Goal: Task Accomplishment & Management: Manage account settings

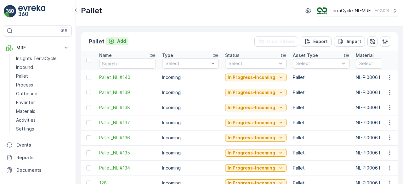
click at [120, 39] on p "Add" at bounding box center [121, 41] width 9 height 6
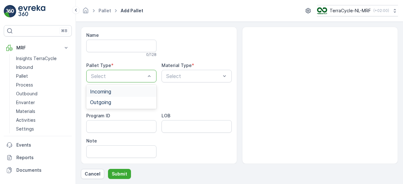
click at [121, 95] on div "Incoming" at bounding box center [121, 91] width 70 height 11
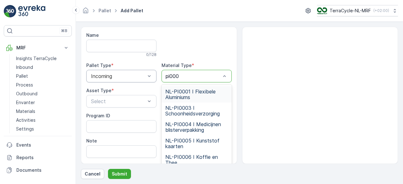
type input "pi0006"
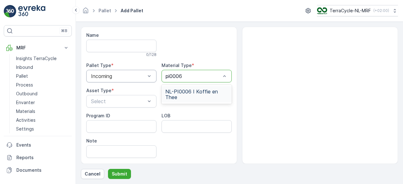
click at [206, 93] on span "NL-PI0006 I Koffie en Thee" at bounding box center [196, 94] width 63 height 11
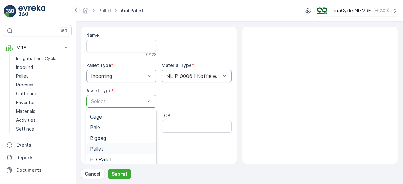
click at [101, 147] on span "Pallet" at bounding box center [96, 149] width 13 height 6
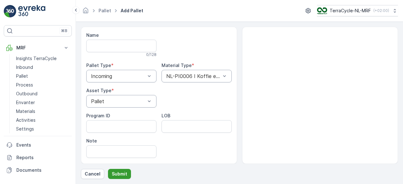
click at [122, 174] on p "Submit" at bounding box center [119, 174] width 15 height 6
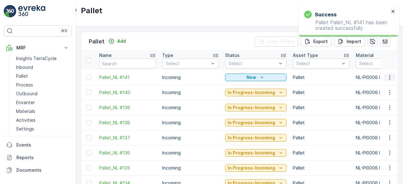
click at [389, 79] on icon "button" at bounding box center [390, 77] width 6 height 6
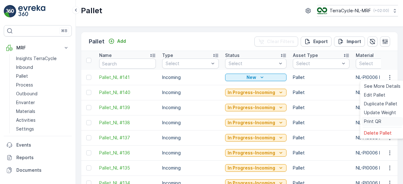
click at [373, 123] on span "Print QR" at bounding box center [372, 121] width 17 height 6
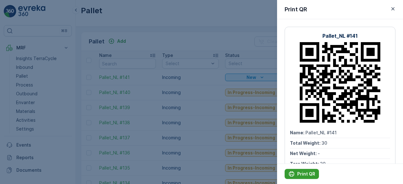
click at [304, 174] on p "Print QR" at bounding box center [306, 174] width 18 height 6
click at [203, 111] on div at bounding box center [201, 92] width 403 height 184
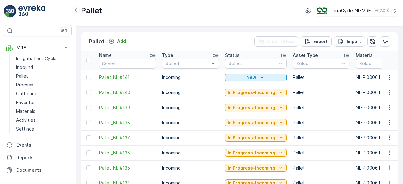
click at [203, 111] on td "Incoming" at bounding box center [190, 107] width 63 height 15
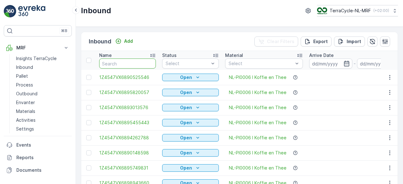
click at [125, 61] on input "text" at bounding box center [127, 64] width 57 height 10
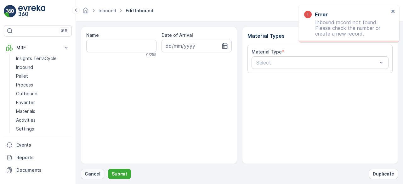
click at [91, 173] on p "Cancel" at bounding box center [93, 174] width 16 height 6
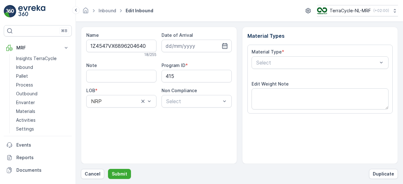
scroll to position [98, 0]
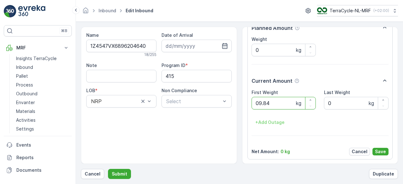
click at [108, 169] on button "Submit" at bounding box center [119, 174] width 23 height 10
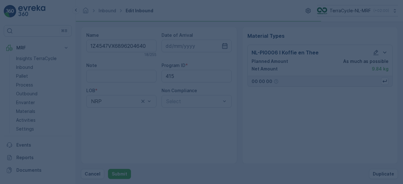
scroll to position [0, 0]
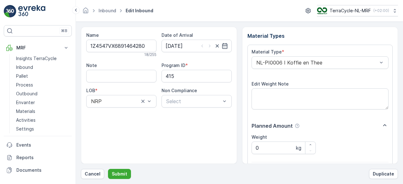
scroll to position [98, 0]
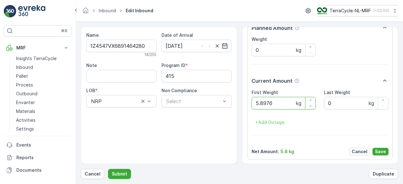
click at [108, 169] on button "Submit" at bounding box center [119, 174] width 23 height 10
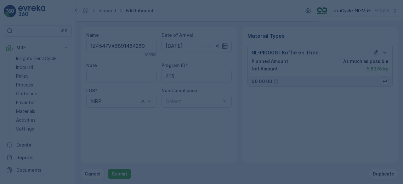
scroll to position [0, 0]
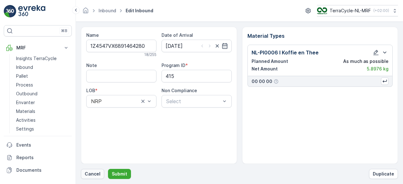
click at [90, 178] on button "Cancel" at bounding box center [92, 174] width 23 height 10
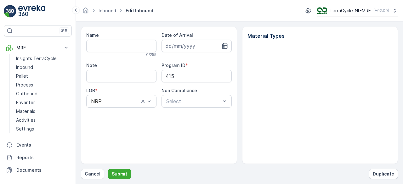
type input "1Z4547VX6891464280"
type input "[DATE]"
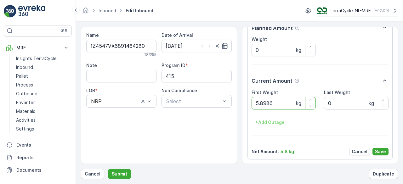
click at [108, 169] on button "Submit" at bounding box center [119, 174] width 23 height 10
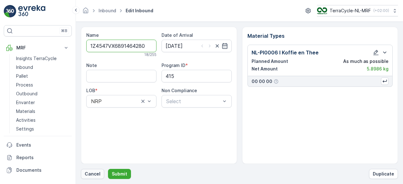
click at [94, 175] on p "Cancel" at bounding box center [93, 174] width 16 height 6
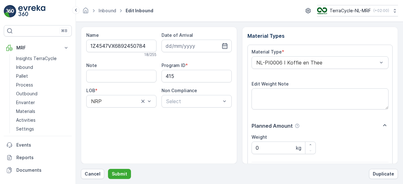
scroll to position [98, 0]
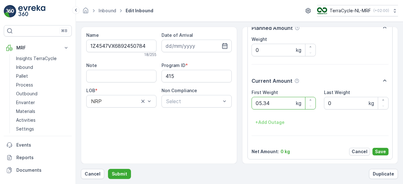
click at [108, 169] on button "Submit" at bounding box center [119, 174] width 23 height 10
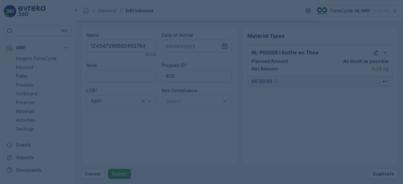
scroll to position [0, 0]
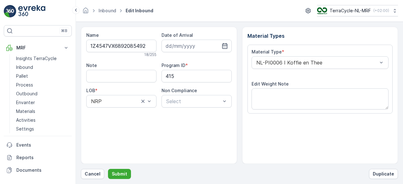
scroll to position [98, 0]
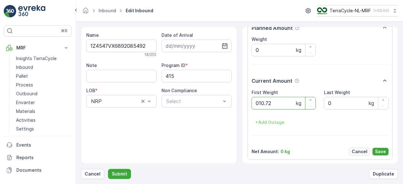
click at [108, 169] on button "Submit" at bounding box center [119, 174] width 23 height 10
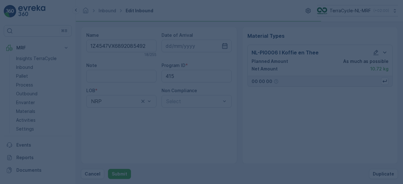
scroll to position [0, 0]
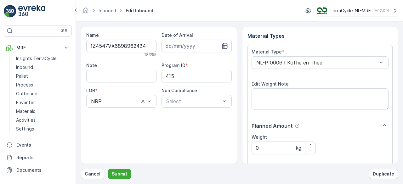
scroll to position [98, 0]
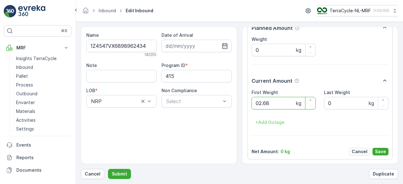
click at [108, 169] on button "Submit" at bounding box center [119, 174] width 23 height 10
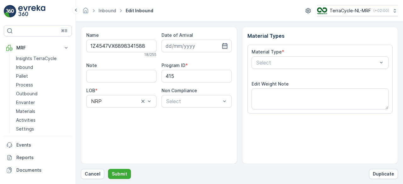
scroll to position [98, 0]
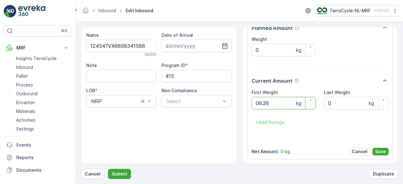
click at [108, 169] on button "Submit" at bounding box center [119, 174] width 23 height 10
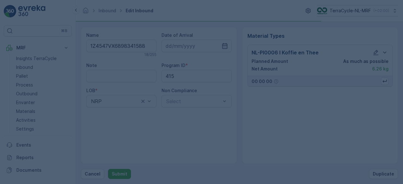
scroll to position [0, 0]
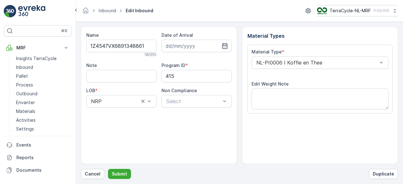
scroll to position [98, 0]
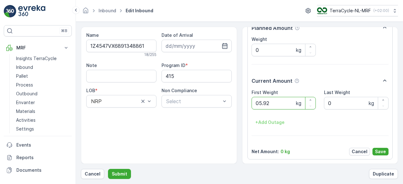
click at [108, 169] on button "Submit" at bounding box center [119, 174] width 23 height 10
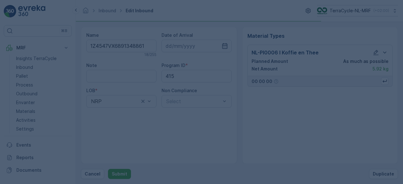
scroll to position [0, 0]
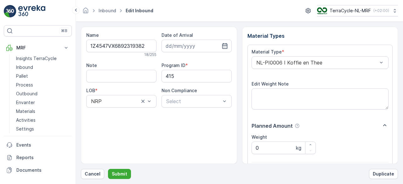
scroll to position [98, 0]
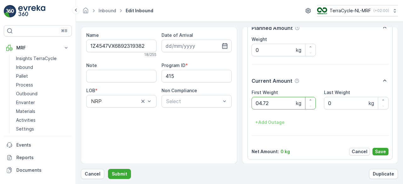
click at [108, 169] on button "Submit" at bounding box center [119, 174] width 23 height 10
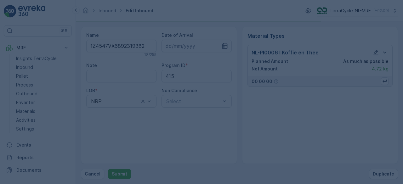
scroll to position [0, 0]
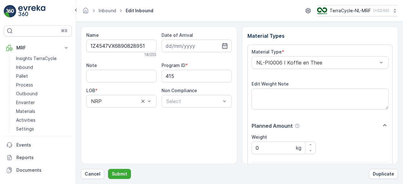
scroll to position [98, 0]
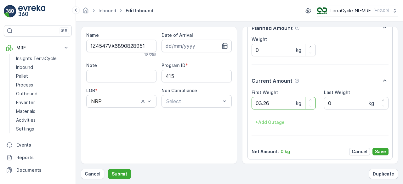
click at [108, 169] on button "Submit" at bounding box center [119, 174] width 23 height 10
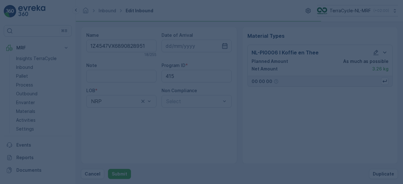
scroll to position [0, 0]
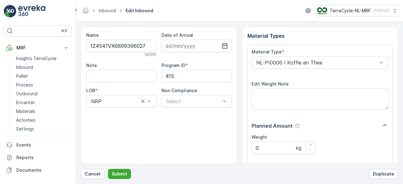
scroll to position [98, 0]
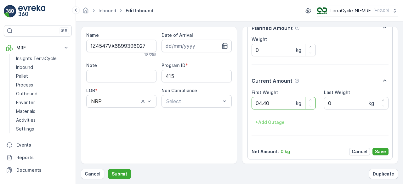
click at [108, 169] on button "Submit" at bounding box center [119, 174] width 23 height 10
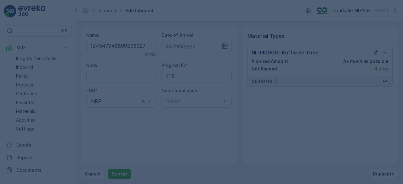
scroll to position [0, 0]
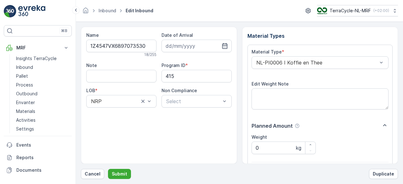
scroll to position [98, 0]
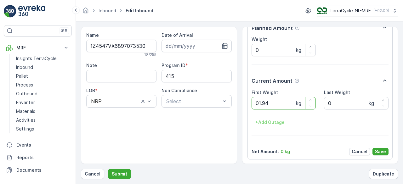
click at [108, 169] on button "Submit" at bounding box center [119, 174] width 23 height 10
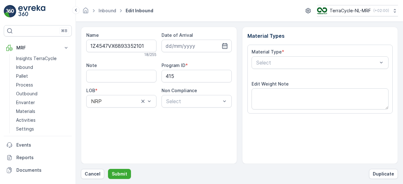
scroll to position [98, 0]
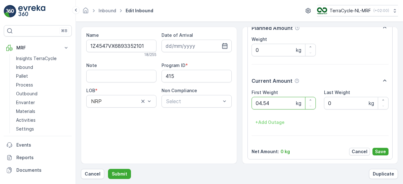
click at [108, 169] on button "Submit" at bounding box center [119, 174] width 23 height 10
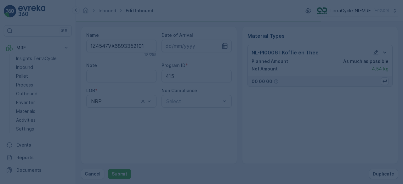
scroll to position [0, 0]
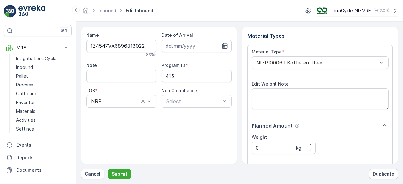
scroll to position [98, 0]
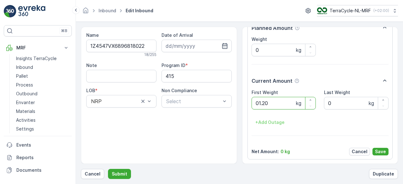
click at [108, 169] on button "Submit" at bounding box center [119, 174] width 23 height 10
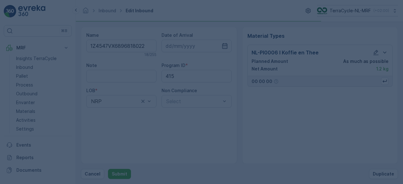
scroll to position [0, 0]
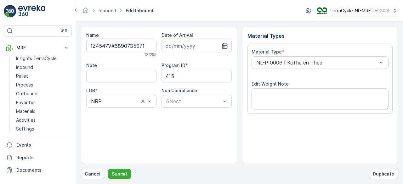
scroll to position [98, 0]
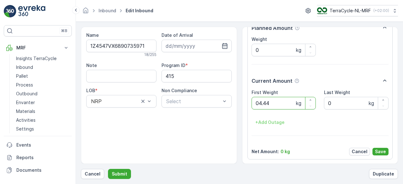
click at [108, 169] on button "Submit" at bounding box center [119, 174] width 23 height 10
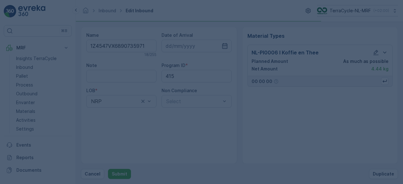
scroll to position [0, 0]
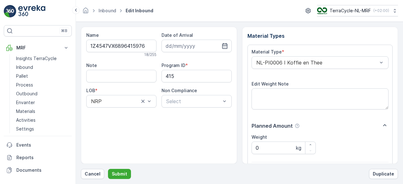
scroll to position [98, 0]
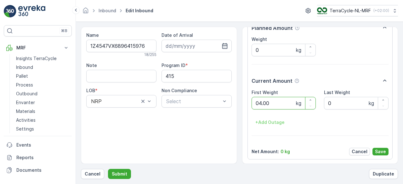
click at [108, 169] on button "Submit" at bounding box center [119, 174] width 23 height 10
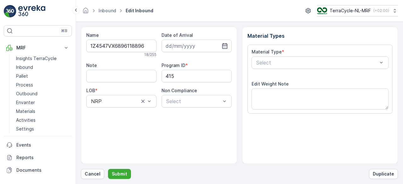
scroll to position [98, 0]
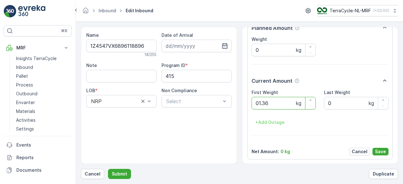
click at [108, 169] on button "Submit" at bounding box center [119, 174] width 23 height 10
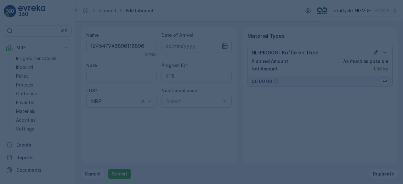
scroll to position [0, 0]
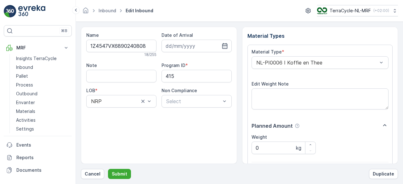
scroll to position [98, 0]
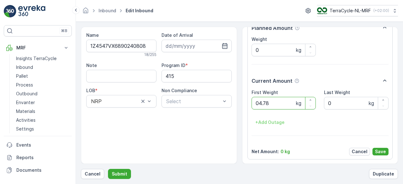
click at [108, 169] on button "Submit" at bounding box center [119, 174] width 23 height 10
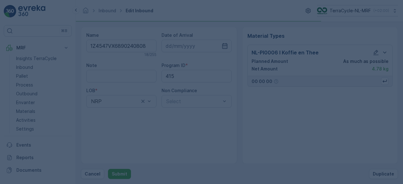
scroll to position [0, 0]
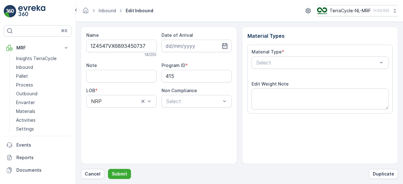
scroll to position [98, 0]
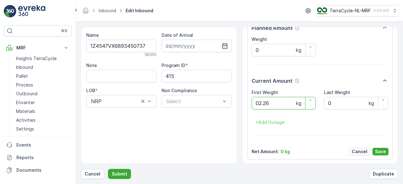
click at [108, 169] on button "Submit" at bounding box center [119, 174] width 23 height 10
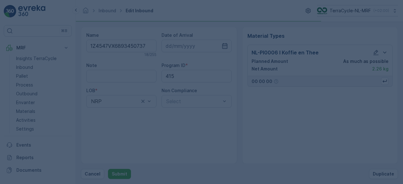
scroll to position [0, 0]
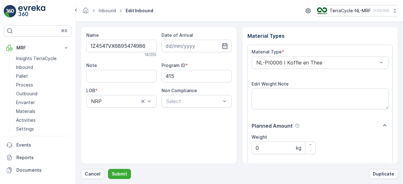
scroll to position [98, 0]
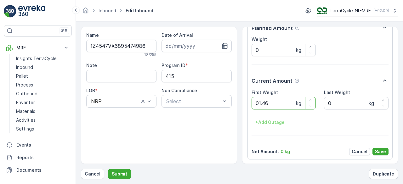
click at [108, 169] on button "Submit" at bounding box center [119, 174] width 23 height 10
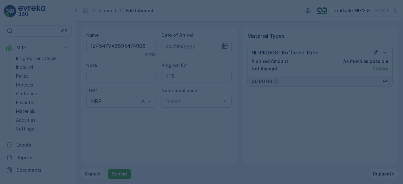
scroll to position [0, 0]
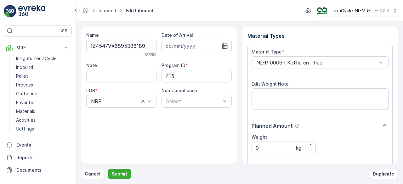
scroll to position [98, 0]
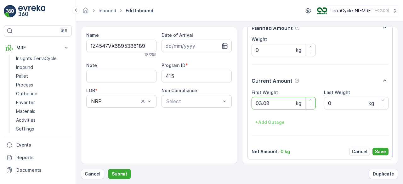
click at [108, 169] on button "Submit" at bounding box center [119, 174] width 23 height 10
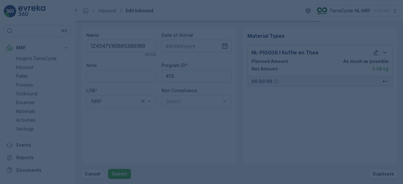
scroll to position [0, 0]
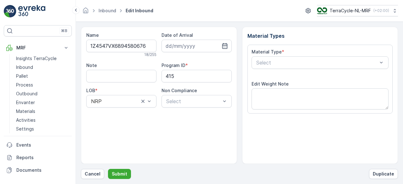
scroll to position [98, 0]
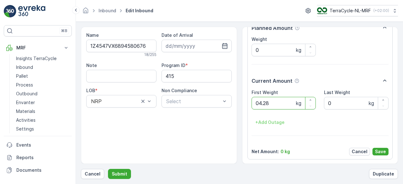
click at [108, 169] on button "Submit" at bounding box center [119, 174] width 23 height 10
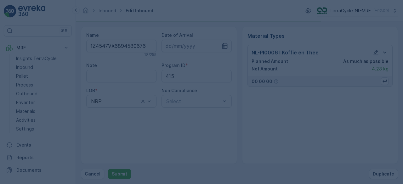
scroll to position [0, 0]
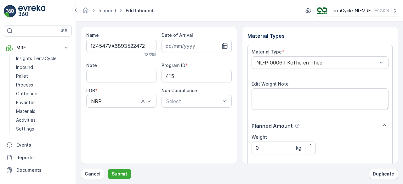
scroll to position [98, 0]
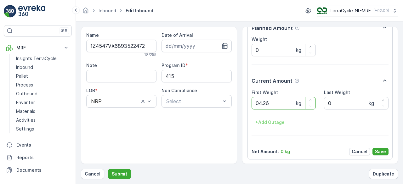
click at [108, 169] on button "Submit" at bounding box center [119, 174] width 23 height 10
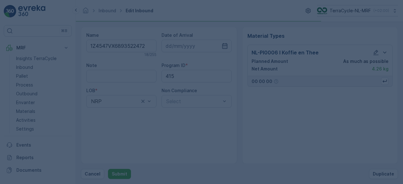
scroll to position [0, 0]
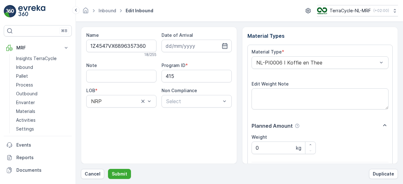
scroll to position [98, 0]
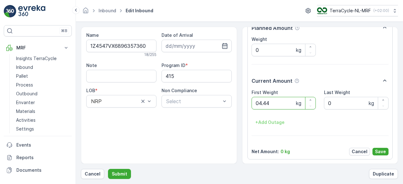
click at [108, 169] on button "Submit" at bounding box center [119, 174] width 23 height 10
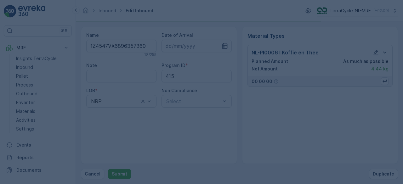
scroll to position [0, 0]
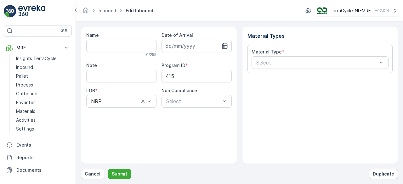
type input "1Z4547VX6896976263"
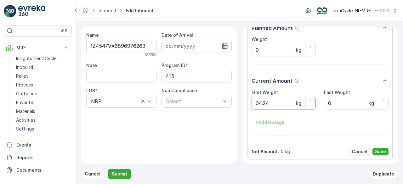
click at [108, 169] on button "Submit" at bounding box center [119, 174] width 23 height 10
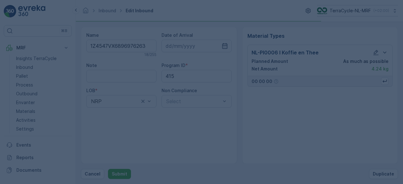
scroll to position [0, 0]
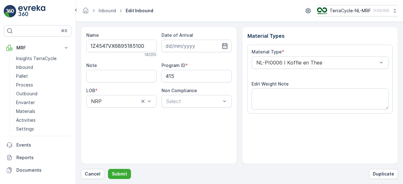
scroll to position [98, 0]
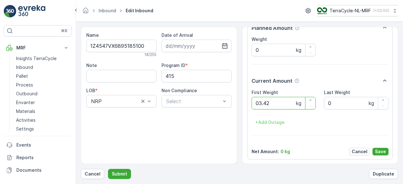
click at [108, 169] on button "Submit" at bounding box center [119, 174] width 23 height 10
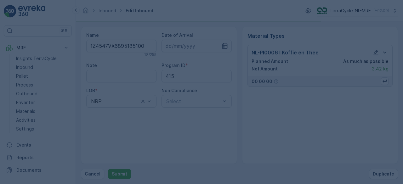
scroll to position [0, 0]
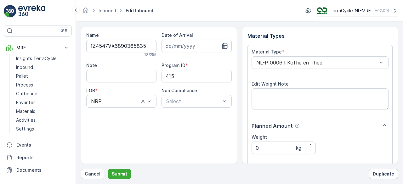
scroll to position [98, 0]
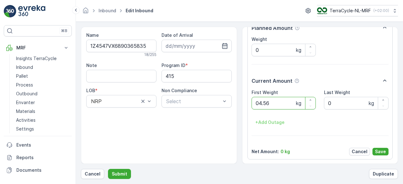
click at [108, 169] on button "Submit" at bounding box center [119, 174] width 23 height 10
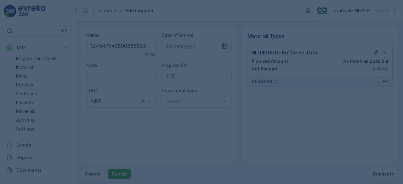
scroll to position [0, 0]
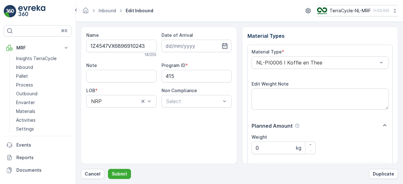
scroll to position [98, 0]
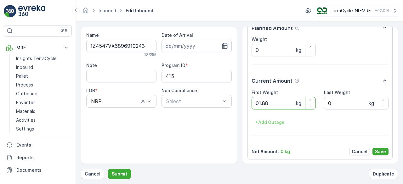
click at [108, 169] on button "Submit" at bounding box center [119, 174] width 23 height 10
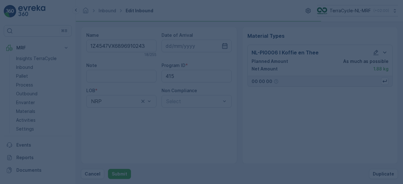
scroll to position [0, 0]
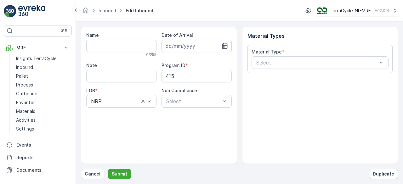
type input "1Z4547VX6896638468"
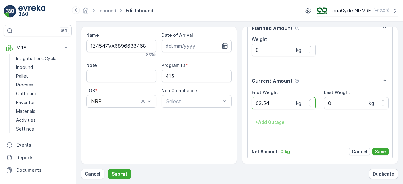
click at [108, 169] on button "Submit" at bounding box center [119, 174] width 23 height 10
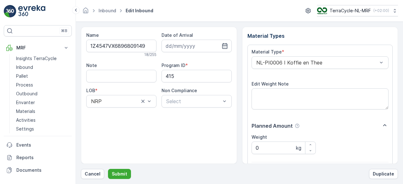
scroll to position [98, 0]
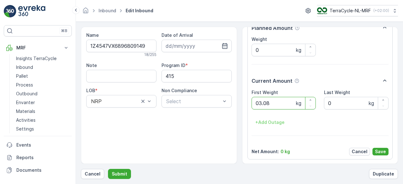
click at [108, 169] on button "Submit" at bounding box center [119, 174] width 23 height 10
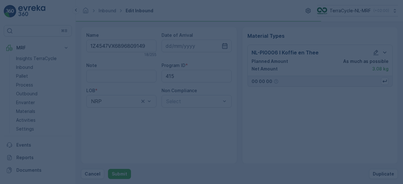
scroll to position [0, 0]
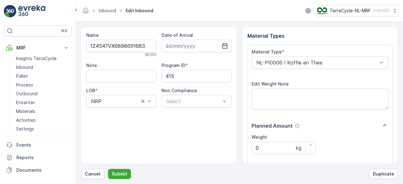
scroll to position [98, 0]
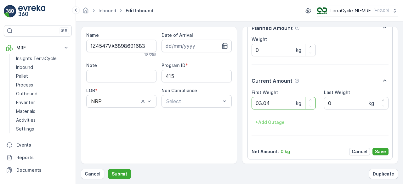
click at [108, 169] on button "Submit" at bounding box center [119, 174] width 23 height 10
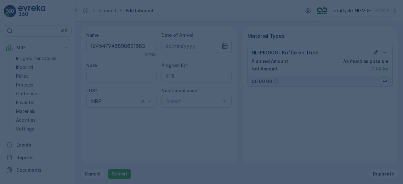
scroll to position [0, 0]
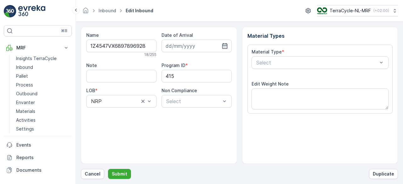
scroll to position [98, 0]
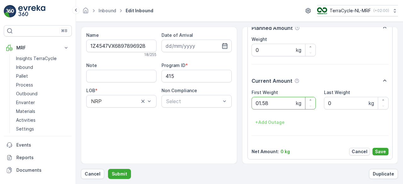
click at [108, 169] on button "Submit" at bounding box center [119, 174] width 23 height 10
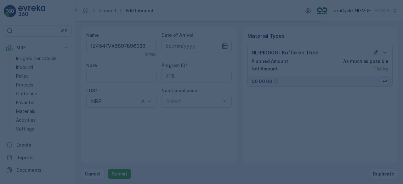
scroll to position [0, 0]
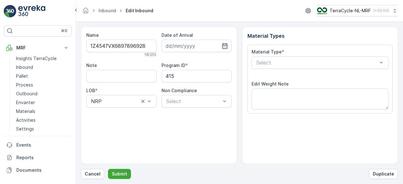
type input "[DATE]"
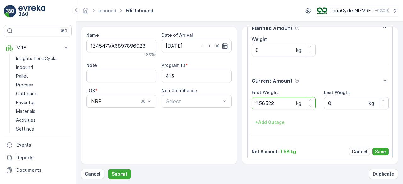
click at [108, 169] on button "Submit" at bounding box center [119, 174] width 23 height 10
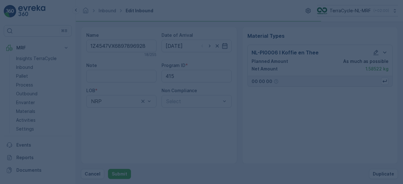
scroll to position [0, 0]
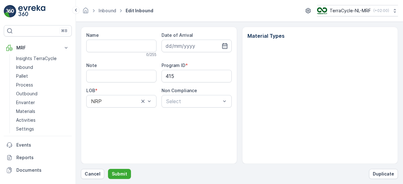
type input "1Z4547VX6897896928"
type input "[DATE]"
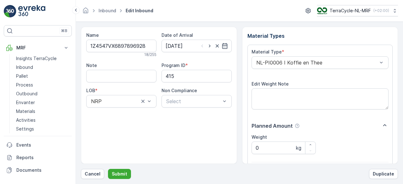
scroll to position [98, 0]
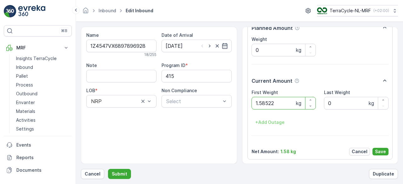
click at [108, 169] on button "Submit" at bounding box center [119, 174] width 23 height 10
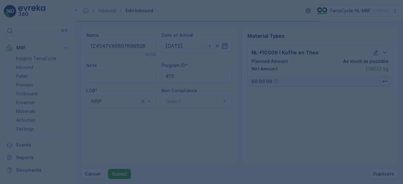
scroll to position [0, 0]
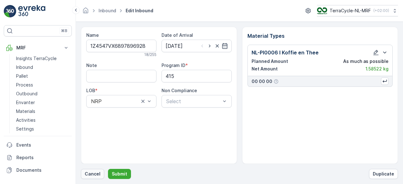
click at [91, 175] on p "Cancel" at bounding box center [93, 174] width 16 height 6
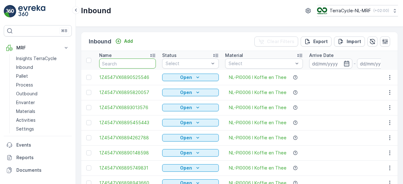
click at [135, 64] on input "text" at bounding box center [127, 64] width 57 height 10
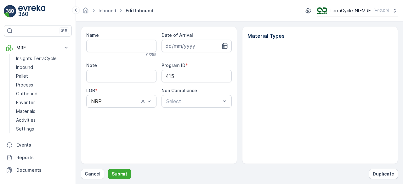
type input "1Z4547VX6897896928"
type input "[DATE]"
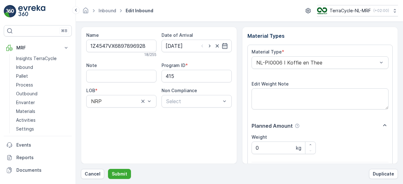
scroll to position [98, 0]
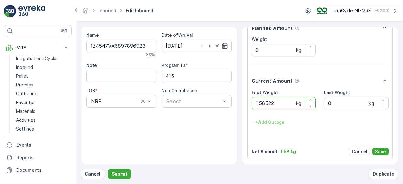
click at [108, 169] on button "Submit" at bounding box center [119, 174] width 23 height 10
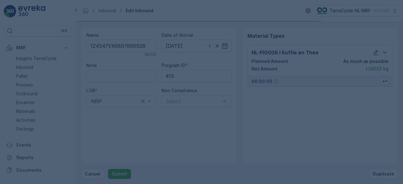
scroll to position [0, 0]
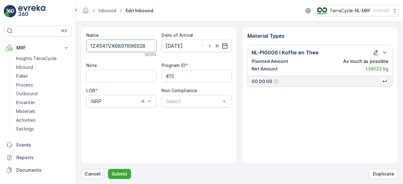
click at [91, 177] on p "Cancel" at bounding box center [93, 174] width 16 height 6
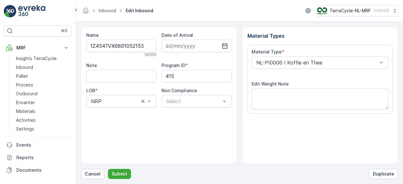
scroll to position [98, 0]
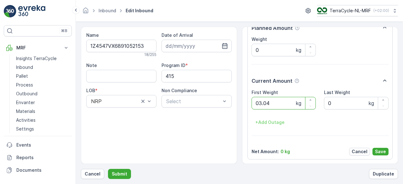
click at [108, 169] on button "Submit" at bounding box center [119, 174] width 23 height 10
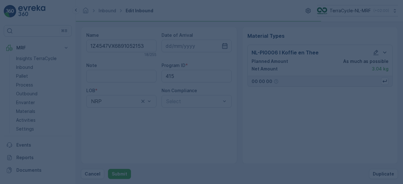
scroll to position [0, 0]
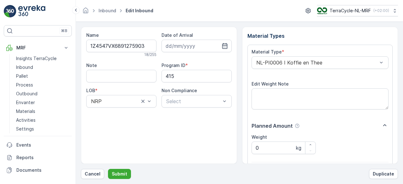
scroll to position [98, 0]
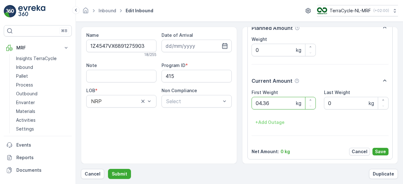
click at [108, 169] on button "Submit" at bounding box center [119, 174] width 23 height 10
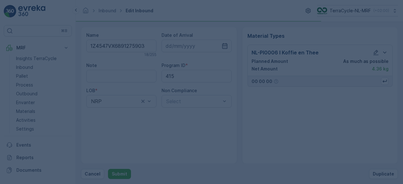
scroll to position [0, 0]
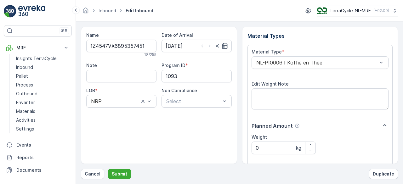
scroll to position [98, 0]
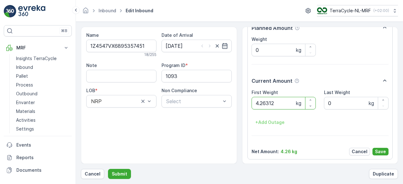
click at [108, 169] on button "Submit" at bounding box center [119, 174] width 23 height 10
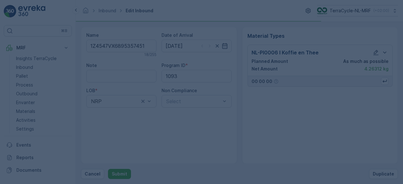
scroll to position [0, 0]
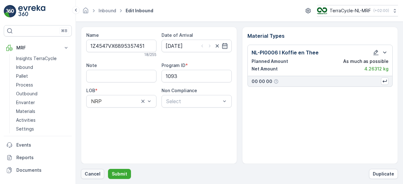
click at [96, 174] on p "Cancel" at bounding box center [93, 174] width 16 height 6
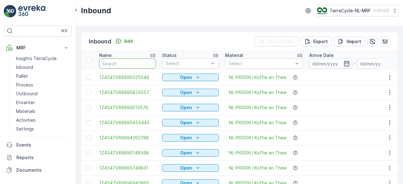
click at [126, 63] on input "text" at bounding box center [127, 64] width 57 height 10
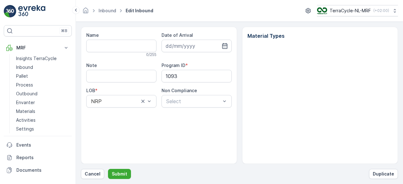
type input "1Z4547VX6895357451"
type input "[DATE]"
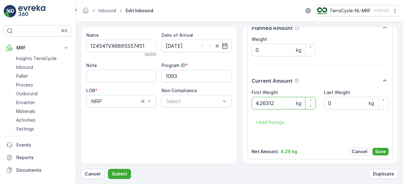
click at [108, 169] on button "Submit" at bounding box center [119, 174] width 23 height 10
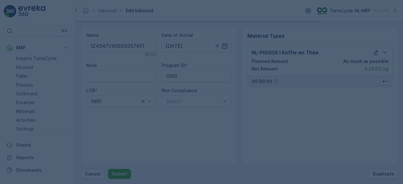
scroll to position [0, 0]
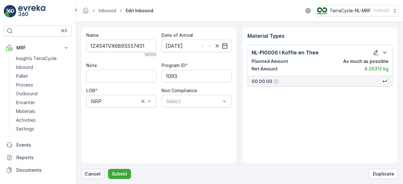
click at [94, 172] on p "Cancel" at bounding box center [93, 174] width 16 height 6
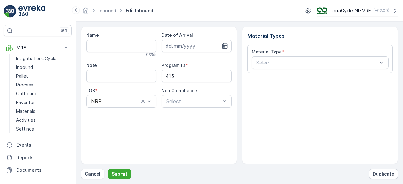
type input "1Z4547VX6890722270"
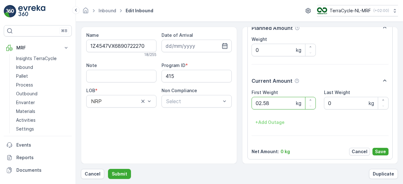
click at [108, 169] on button "Submit" at bounding box center [119, 174] width 23 height 10
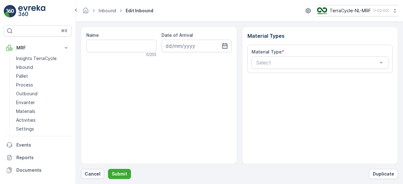
click at [95, 175] on p "Cancel" at bounding box center [93, 174] width 16 height 6
click at [88, 177] on p "Cancel" at bounding box center [93, 174] width 16 height 6
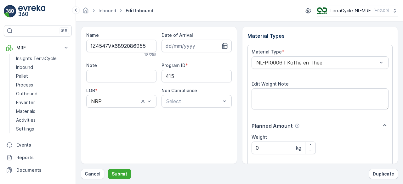
scroll to position [98, 0]
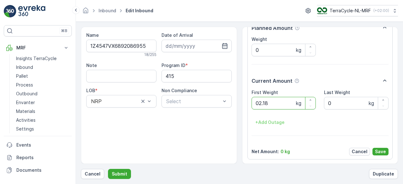
click at [108, 169] on button "Submit" at bounding box center [119, 174] width 23 height 10
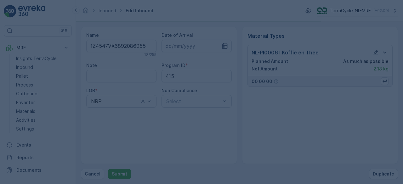
scroll to position [0, 0]
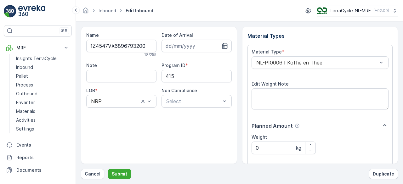
scroll to position [98, 0]
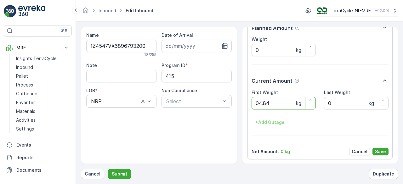
click at [108, 169] on button "Submit" at bounding box center [119, 174] width 23 height 10
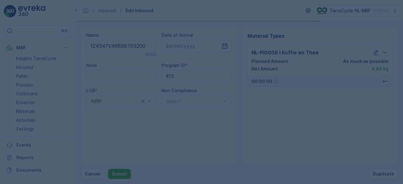
scroll to position [0, 0]
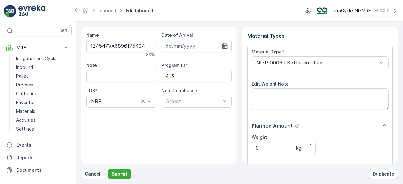
scroll to position [98, 0]
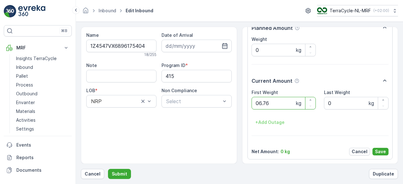
click at [108, 169] on button "Submit" at bounding box center [119, 174] width 23 height 10
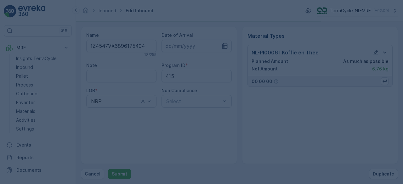
scroll to position [0, 0]
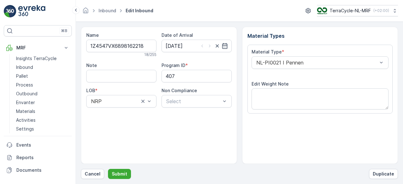
scroll to position [98, 0]
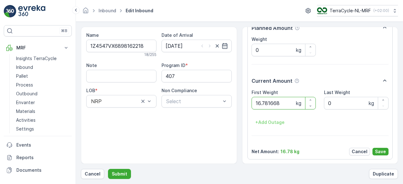
click at [108, 169] on button "Submit" at bounding box center [119, 174] width 23 height 10
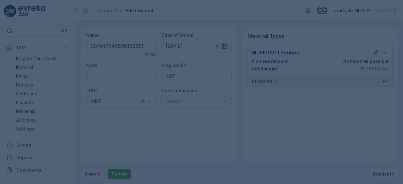
scroll to position [0, 0]
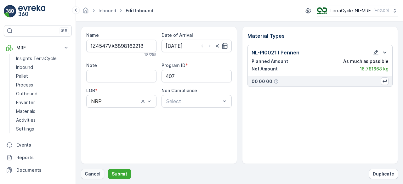
click at [92, 173] on p "Cancel" at bounding box center [93, 174] width 16 height 6
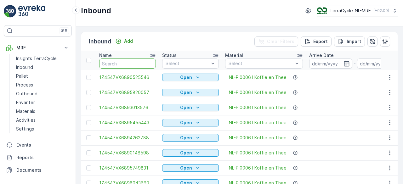
click at [137, 62] on input "text" at bounding box center [127, 64] width 57 height 10
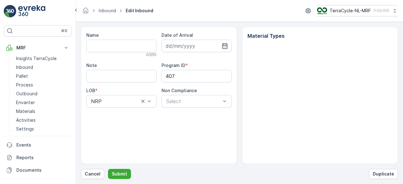
type input "1Z4547VX6898162218"
type input "[DATE]"
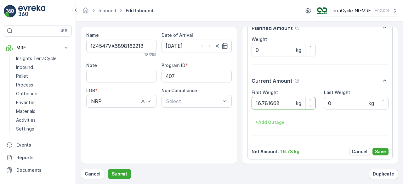
click at [108, 169] on button "Submit" at bounding box center [119, 174] width 23 height 10
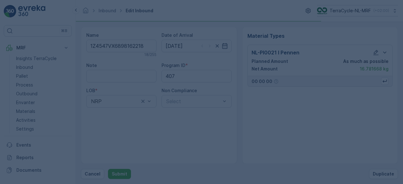
scroll to position [0, 0]
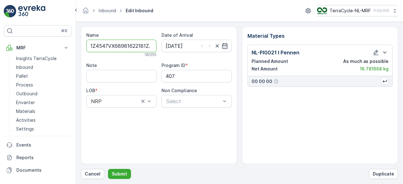
type input "1Z4547VX68981622181ZA7K6556807022521"
click at [108, 169] on button "Submit" at bounding box center [119, 174] width 23 height 10
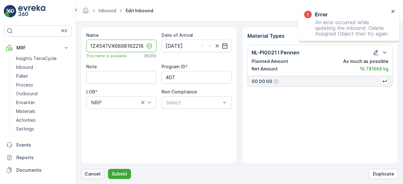
click at [93, 175] on p "Cancel" at bounding box center [93, 174] width 16 height 6
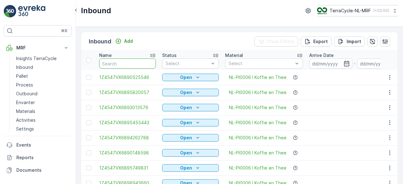
click at [137, 63] on input "text" at bounding box center [127, 64] width 57 height 10
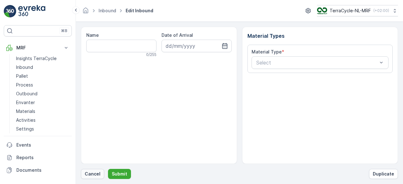
click at [89, 173] on p "Cancel" at bounding box center [93, 174] width 16 height 6
click at [94, 175] on p "Cancel" at bounding box center [93, 174] width 16 height 6
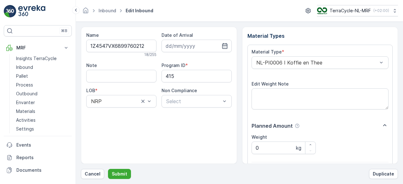
scroll to position [98, 0]
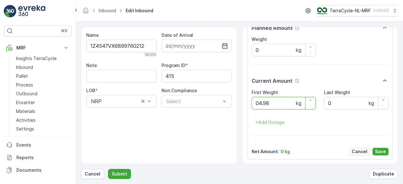
click at [108, 169] on button "Submit" at bounding box center [119, 174] width 23 height 10
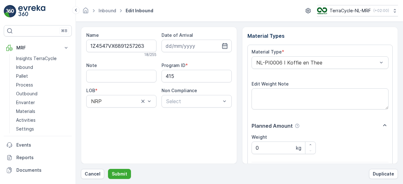
scroll to position [98, 0]
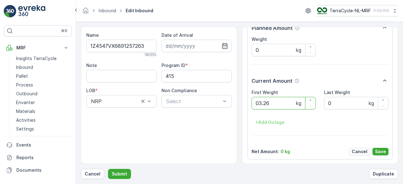
click at [108, 169] on button "Submit" at bounding box center [119, 174] width 23 height 10
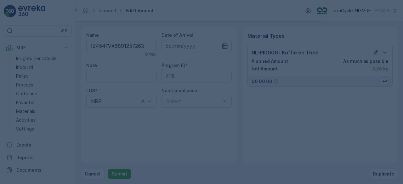
scroll to position [0, 0]
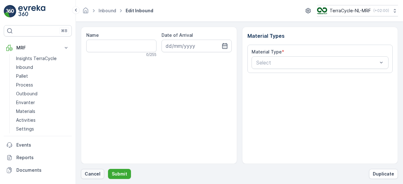
click at [91, 175] on p "Cancel" at bounding box center [93, 174] width 16 height 6
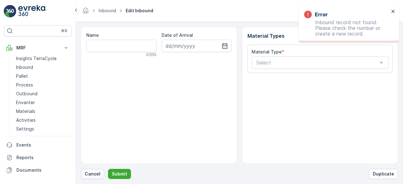
click at [98, 173] on p "Cancel" at bounding box center [93, 174] width 16 height 6
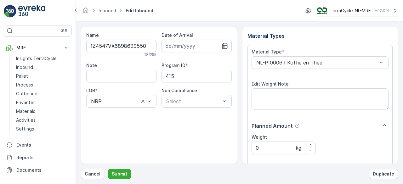
scroll to position [98, 0]
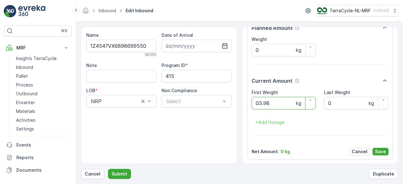
click at [108, 169] on button "Submit" at bounding box center [119, 174] width 23 height 10
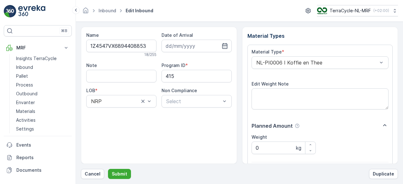
scroll to position [98, 0]
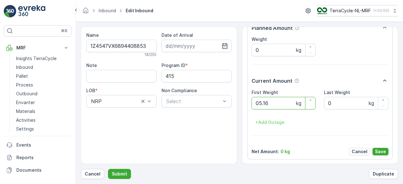
click at [108, 169] on button "Submit" at bounding box center [119, 174] width 23 height 10
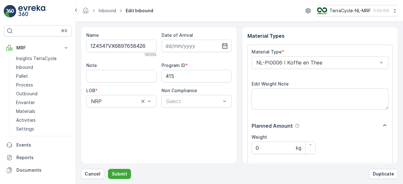
scroll to position [98, 0]
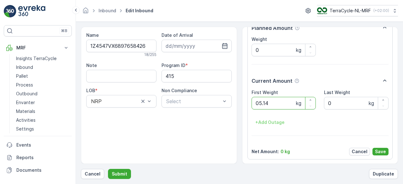
click at [108, 169] on button "Submit" at bounding box center [119, 174] width 23 height 10
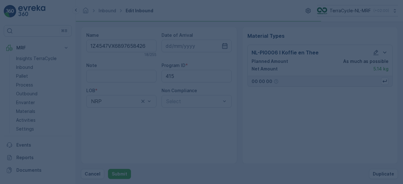
scroll to position [0, 0]
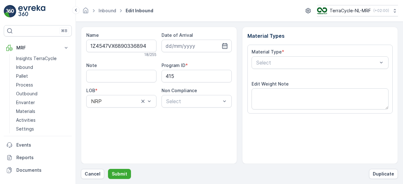
scroll to position [98, 0]
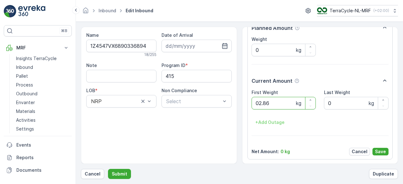
click at [108, 169] on button "Submit" at bounding box center [119, 174] width 23 height 10
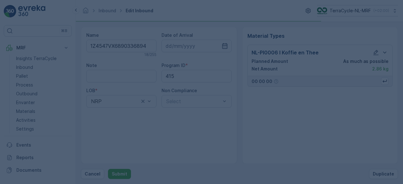
scroll to position [0, 0]
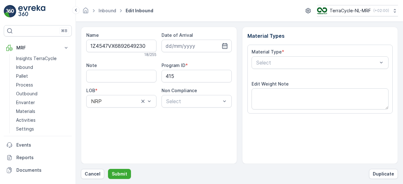
scroll to position [98, 0]
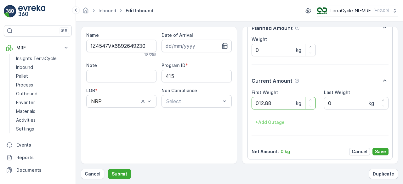
click at [108, 169] on button "Submit" at bounding box center [119, 174] width 23 height 10
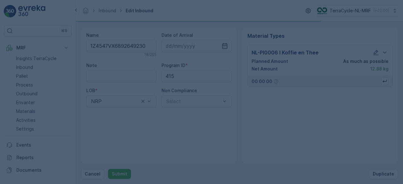
scroll to position [0, 0]
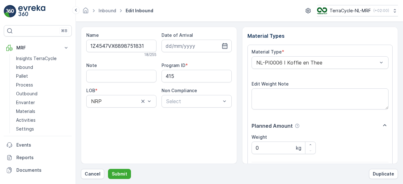
scroll to position [98, 0]
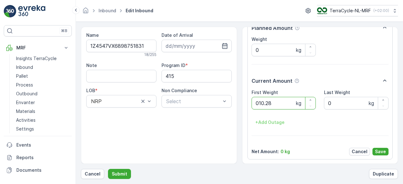
click at [108, 169] on button "Submit" at bounding box center [119, 174] width 23 height 10
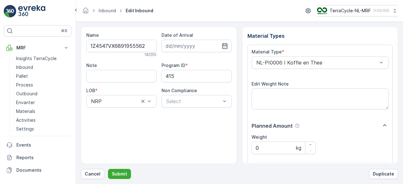
scroll to position [98, 0]
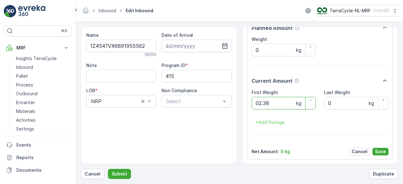
click at [108, 169] on button "Submit" at bounding box center [119, 174] width 23 height 10
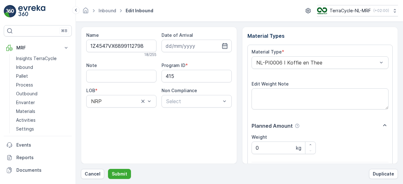
scroll to position [98, 0]
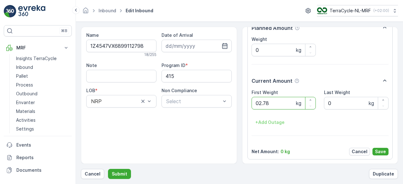
click at [108, 169] on button "Submit" at bounding box center [119, 174] width 23 height 10
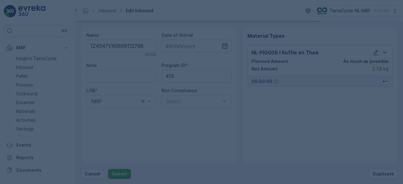
scroll to position [0, 0]
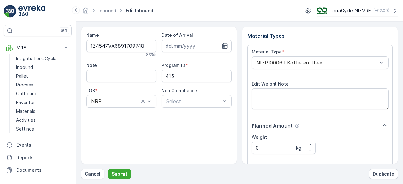
scroll to position [98, 0]
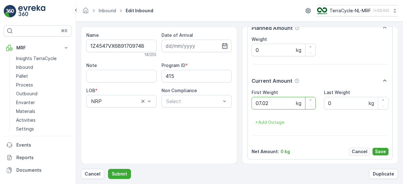
click at [108, 169] on button "Submit" at bounding box center [119, 174] width 23 height 10
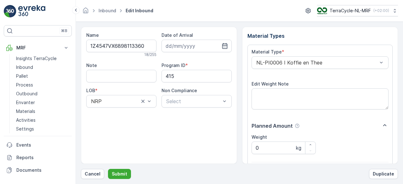
scroll to position [98, 0]
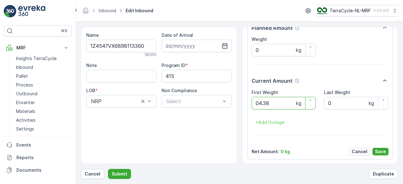
click at [108, 169] on button "Submit" at bounding box center [119, 174] width 23 height 10
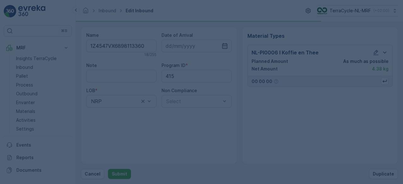
scroll to position [0, 0]
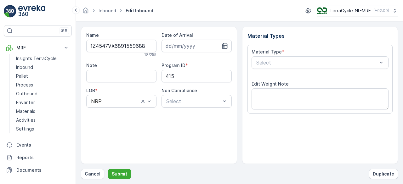
scroll to position [98, 0]
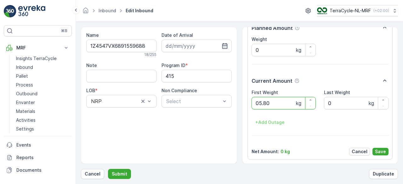
click at [108, 169] on button "Submit" at bounding box center [119, 174] width 23 height 10
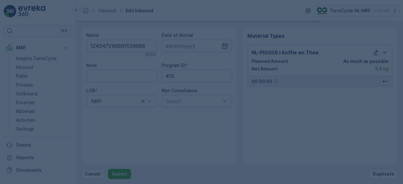
scroll to position [0, 0]
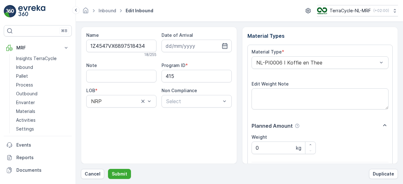
scroll to position [98, 0]
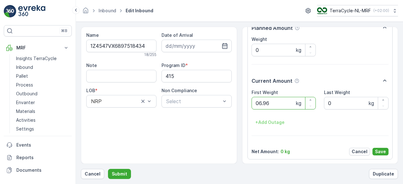
click at [108, 169] on button "Submit" at bounding box center [119, 174] width 23 height 10
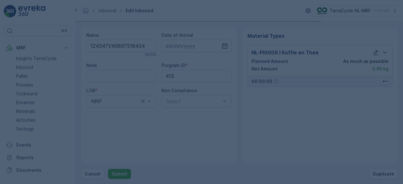
scroll to position [0, 0]
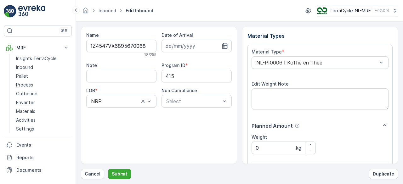
scroll to position [98, 0]
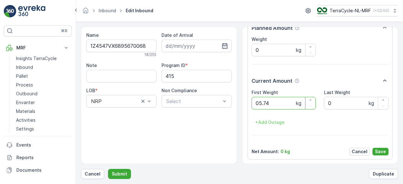
click at [108, 169] on button "Submit" at bounding box center [119, 174] width 23 height 10
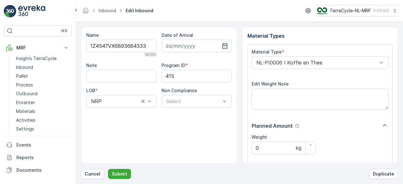
scroll to position [98, 0]
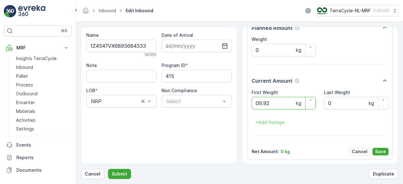
click at [108, 169] on button "Submit" at bounding box center [119, 174] width 23 height 10
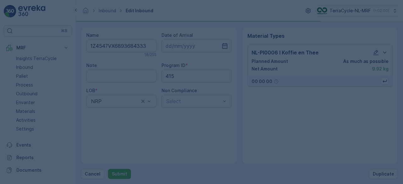
scroll to position [0, 0]
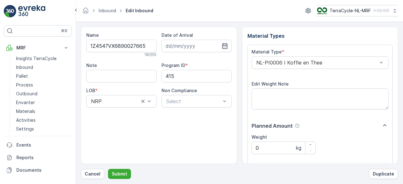
scroll to position [98, 0]
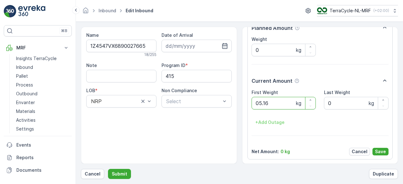
click at [108, 169] on button "Submit" at bounding box center [119, 174] width 23 height 10
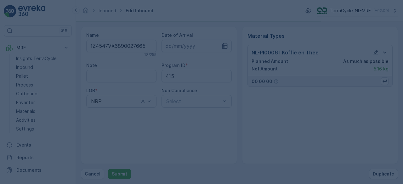
scroll to position [0, 0]
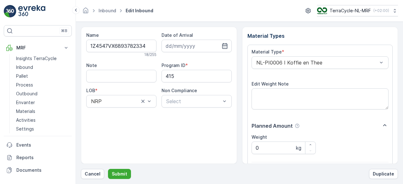
scroll to position [98, 0]
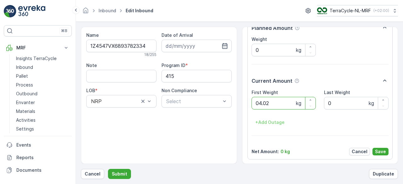
click at [108, 169] on button "Submit" at bounding box center [119, 174] width 23 height 10
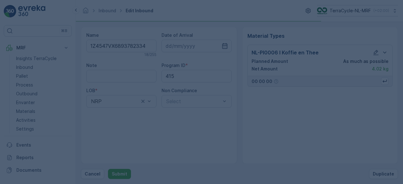
scroll to position [0, 0]
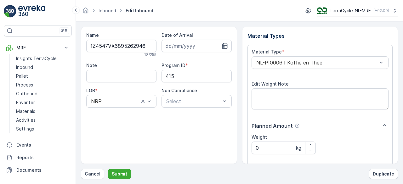
scroll to position [98, 0]
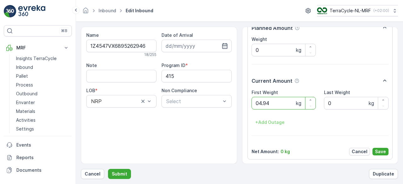
click at [108, 169] on button "Submit" at bounding box center [119, 174] width 23 height 10
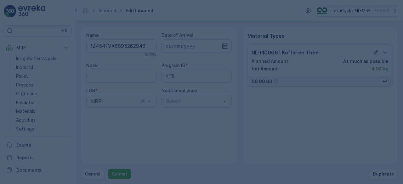
scroll to position [0, 0]
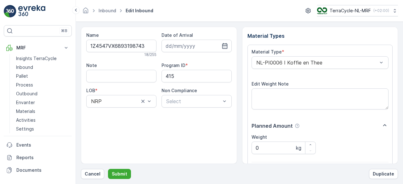
scroll to position [98, 0]
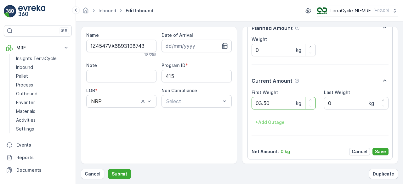
click at [108, 169] on button "Submit" at bounding box center [119, 174] width 23 height 10
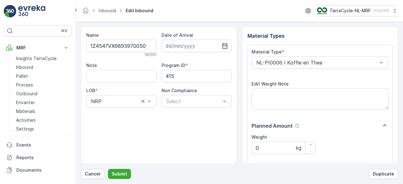
scroll to position [98, 0]
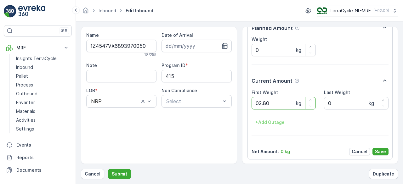
click at [108, 169] on button "Submit" at bounding box center [119, 174] width 23 height 10
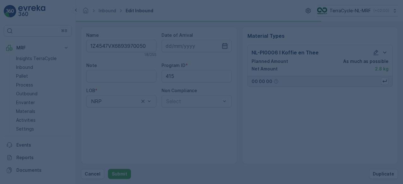
scroll to position [0, 0]
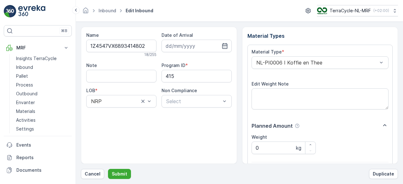
scroll to position [98, 0]
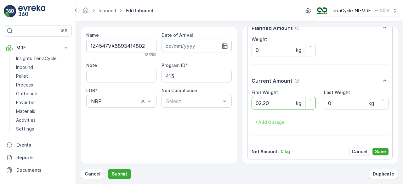
click at [108, 169] on button "Submit" at bounding box center [119, 174] width 23 height 10
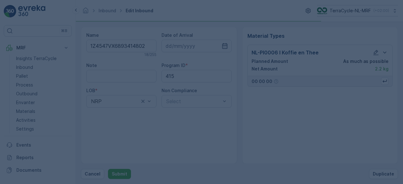
scroll to position [0, 0]
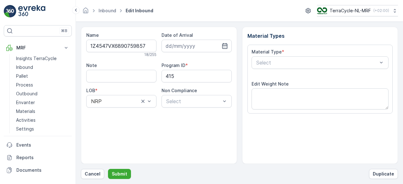
scroll to position [98, 0]
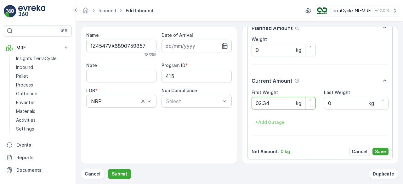
click at [108, 169] on button "Submit" at bounding box center [119, 174] width 23 height 10
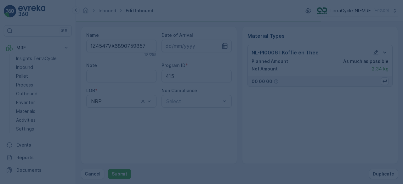
scroll to position [0, 0]
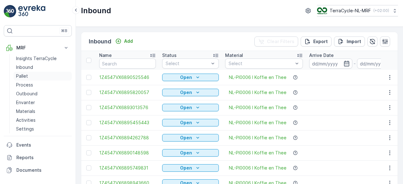
click at [20, 75] on p "Pallet" at bounding box center [22, 76] width 12 height 6
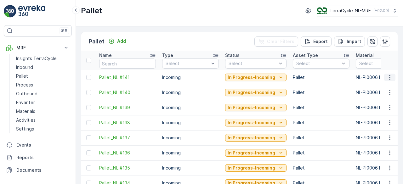
click at [389, 76] on icon "button" at bounding box center [390, 77] width 6 height 6
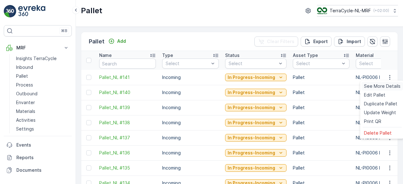
click at [385, 87] on span "See More Details" at bounding box center [382, 86] width 37 height 6
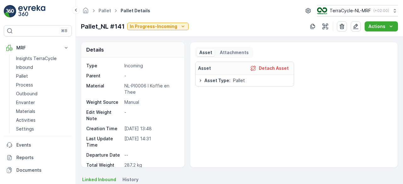
click at [294, 145] on div "Asset Detach Asset Asset Type : Pallet" at bounding box center [293, 112] width 197 height 101
click at [307, 100] on div "Asset Detach Asset Asset Type : Pallet" at bounding box center [293, 112] width 197 height 101
click at [268, 122] on div "Asset Detach Asset Asset Type : Pallet" at bounding box center [293, 112] width 197 height 101
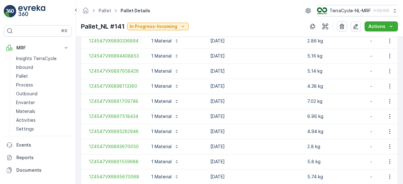
scroll to position [709, 0]
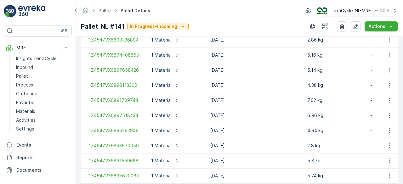
click at [280, 21] on div "Pallet_NL #141 In Progress-Incoming Actions" at bounding box center [239, 26] width 317 height 10
click at [259, 111] on td "[DATE]" at bounding box center [255, 115] width 97 height 15
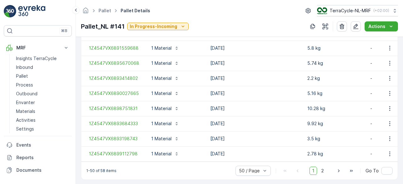
scroll to position [828, 0]
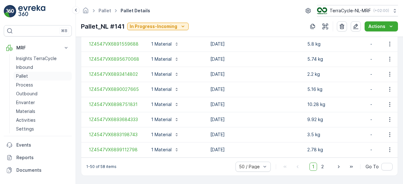
click at [28, 76] on link "Pallet" at bounding box center [43, 76] width 58 height 9
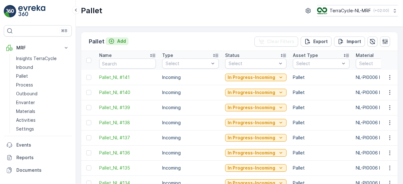
click at [123, 42] on p "Add" at bounding box center [121, 41] width 9 height 6
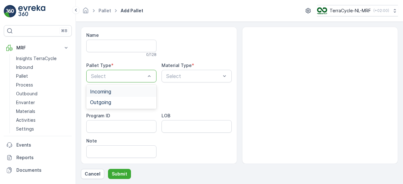
click at [128, 92] on div "Incoming" at bounding box center [121, 92] width 63 height 6
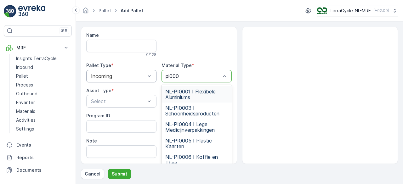
type input "pi0006"
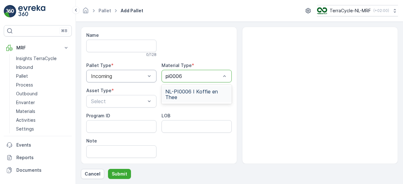
click at [195, 97] on span "NL-PI0006 I Koffie en Thee" at bounding box center [196, 94] width 63 height 11
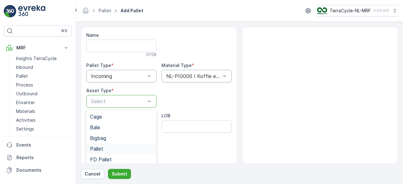
click at [97, 148] on span "Pallet" at bounding box center [96, 149] width 13 height 6
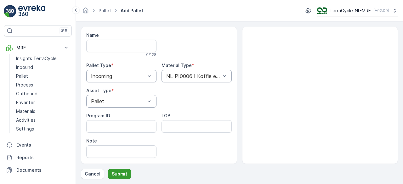
click at [119, 176] on p "Submit" at bounding box center [119, 174] width 15 height 6
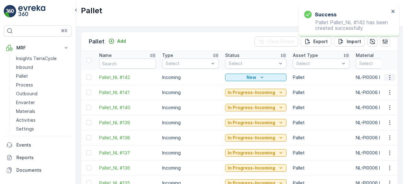
click at [388, 78] on icon "button" at bounding box center [390, 77] width 6 height 6
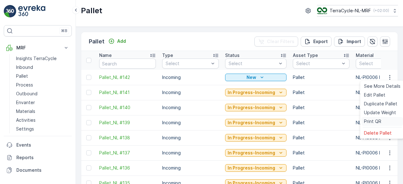
click at [371, 121] on span "Print QR" at bounding box center [372, 121] width 17 height 6
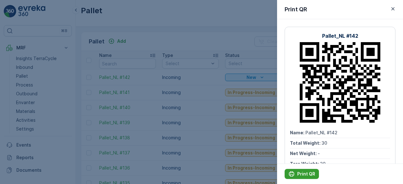
click at [308, 173] on p "Print QR" at bounding box center [306, 174] width 18 height 6
click at [161, 37] on div at bounding box center [201, 92] width 403 height 184
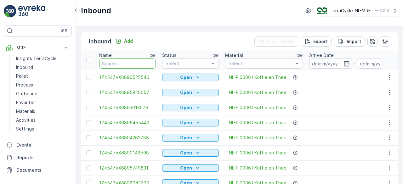
click at [121, 63] on input "text" at bounding box center [127, 64] width 57 height 10
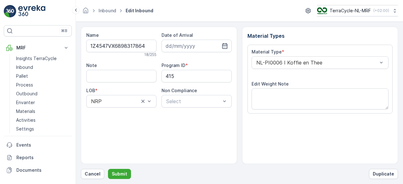
scroll to position [98, 0]
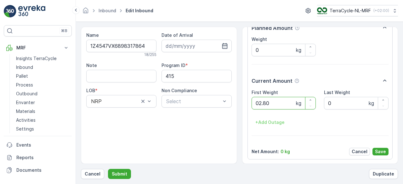
click at [108, 169] on button "Submit" at bounding box center [119, 174] width 23 height 10
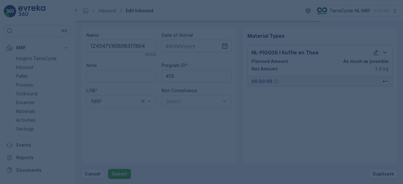
scroll to position [0, 0]
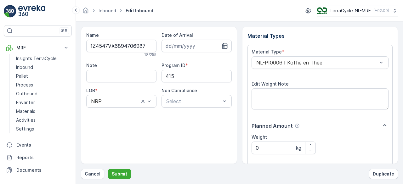
scroll to position [98, 0]
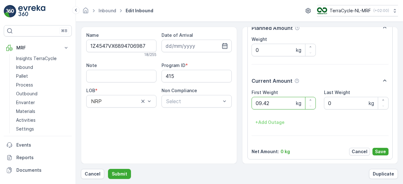
click at [108, 169] on button "Submit" at bounding box center [119, 174] width 23 height 10
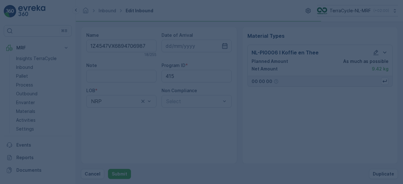
scroll to position [0, 0]
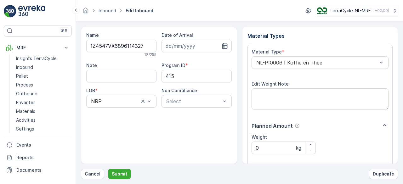
scroll to position [98, 0]
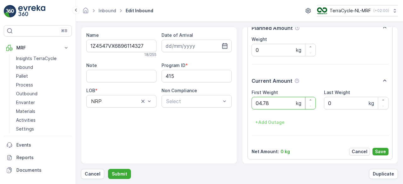
click at [108, 169] on button "Submit" at bounding box center [119, 174] width 23 height 10
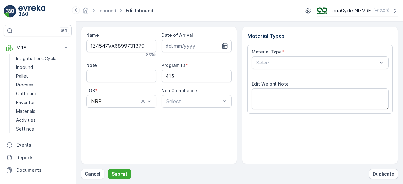
scroll to position [98, 0]
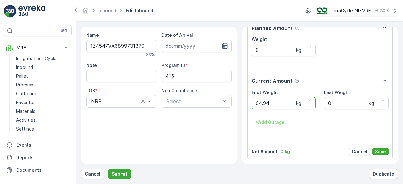
click at [108, 169] on button "Submit" at bounding box center [119, 174] width 23 height 10
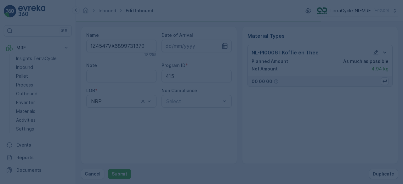
scroll to position [0, 0]
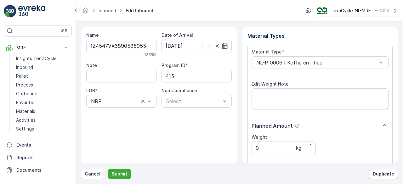
scroll to position [98, 0]
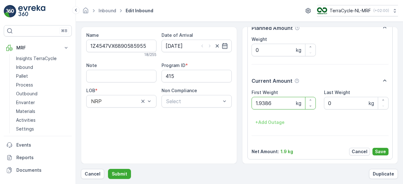
click at [108, 169] on button "Submit" at bounding box center [119, 174] width 23 height 10
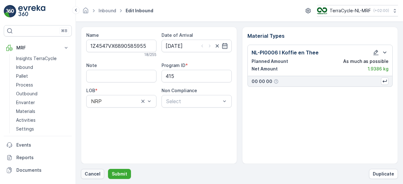
click at [93, 175] on p "Cancel" at bounding box center [93, 174] width 16 height 6
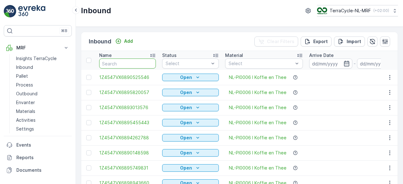
click at [132, 62] on input "text" at bounding box center [127, 64] width 57 height 10
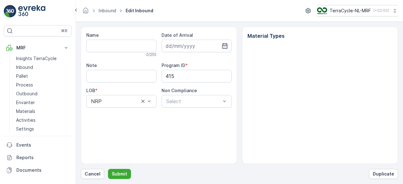
type input "1Z4547VX6890585955"
type input "[DATE]"
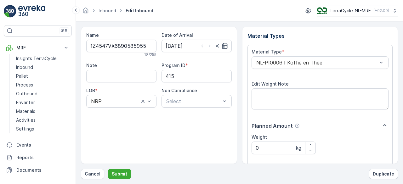
scroll to position [98, 0]
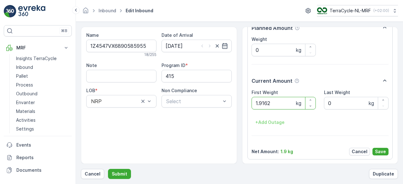
click at [108, 169] on button "Submit" at bounding box center [119, 174] width 23 height 10
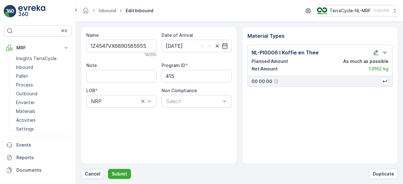
click at [89, 174] on p "Cancel" at bounding box center [93, 174] width 16 height 6
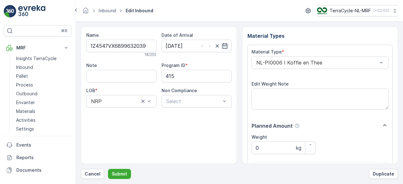
scroll to position [98, 0]
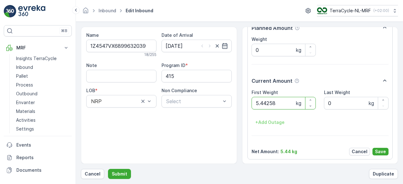
click at [108, 169] on button "Submit" at bounding box center [119, 174] width 23 height 10
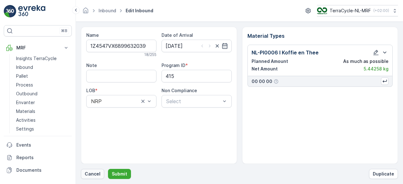
click at [95, 173] on p "Cancel" at bounding box center [93, 174] width 16 height 6
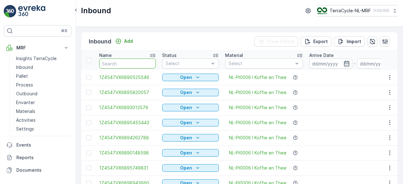
click at [129, 62] on input "text" at bounding box center [127, 64] width 57 height 10
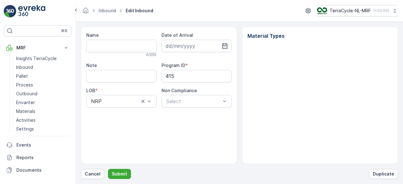
type input "1Z4547VX6899632039"
type input "14.02.2025"
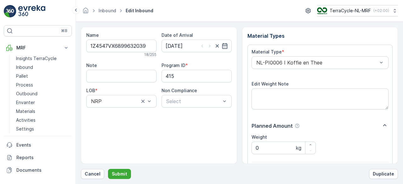
scroll to position [98, 0]
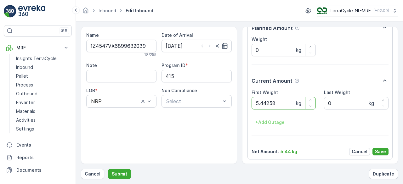
click at [108, 169] on button "Submit" at bounding box center [119, 174] width 23 height 10
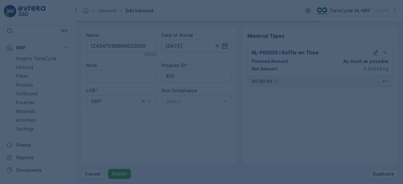
scroll to position [0, 0]
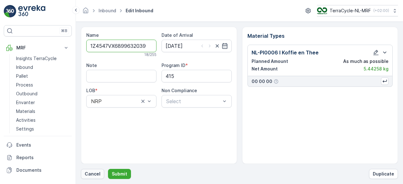
click at [86, 173] on p "Cancel" at bounding box center [93, 174] width 16 height 6
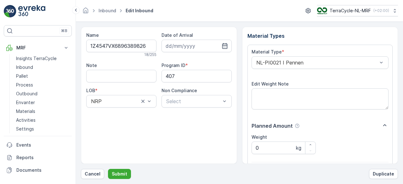
scroll to position [98, 0]
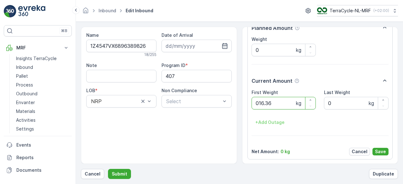
click at [108, 169] on button "Submit" at bounding box center [119, 174] width 23 height 10
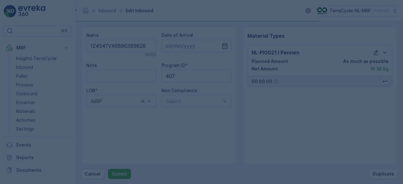
scroll to position [0, 0]
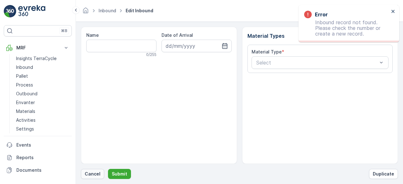
click at [87, 173] on p "Cancel" at bounding box center [93, 174] width 16 height 6
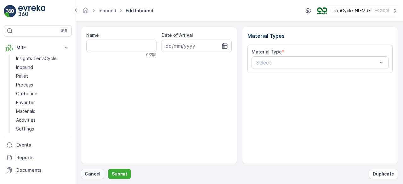
click at [97, 174] on p "Cancel" at bounding box center [93, 174] width 16 height 6
click at [91, 173] on p "Cancel" at bounding box center [93, 174] width 16 height 6
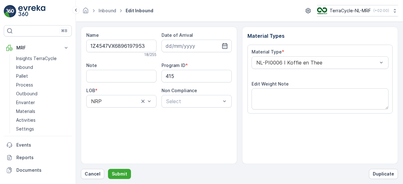
scroll to position [98, 0]
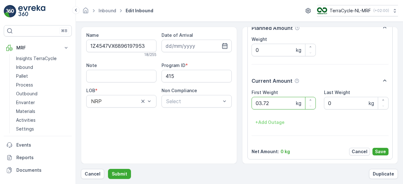
click at [108, 169] on button "Submit" at bounding box center [119, 174] width 23 height 10
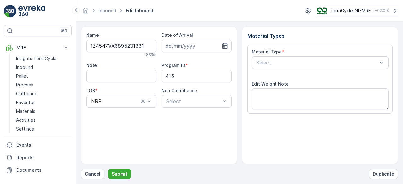
scroll to position [98, 0]
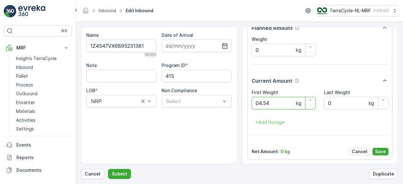
click at [108, 169] on button "Submit" at bounding box center [119, 174] width 23 height 10
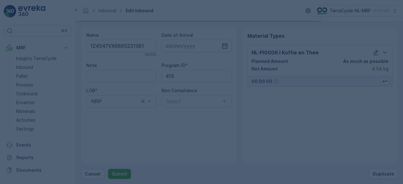
scroll to position [0, 0]
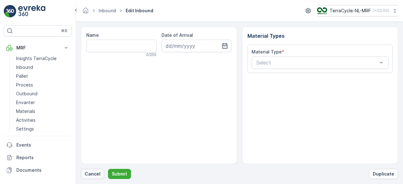
click at [93, 175] on p "Cancel" at bounding box center [93, 174] width 16 height 6
click at [96, 173] on p "Cancel" at bounding box center [93, 174] width 16 height 6
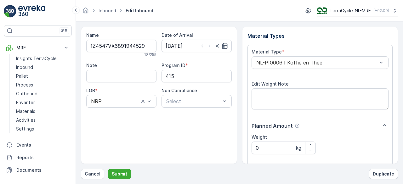
scroll to position [98, 0]
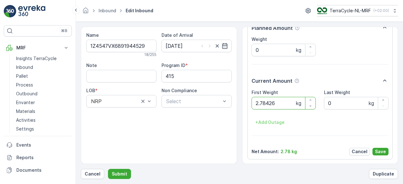
click at [108, 169] on button "Submit" at bounding box center [119, 174] width 23 height 10
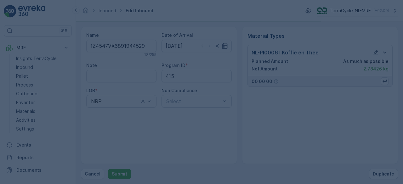
scroll to position [0, 0]
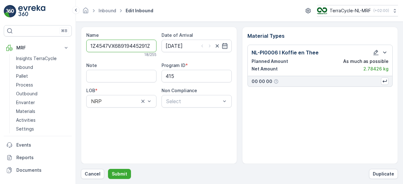
type input "1Z4547VX68919445291Z4547VX9198587136"
click at [108, 169] on button "Submit" at bounding box center [119, 174] width 23 height 10
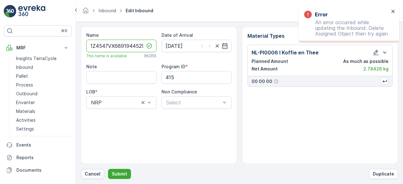
click at [92, 177] on p "Cancel" at bounding box center [93, 174] width 16 height 6
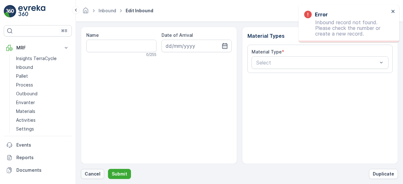
click at [93, 175] on p "Cancel" at bounding box center [93, 174] width 16 height 6
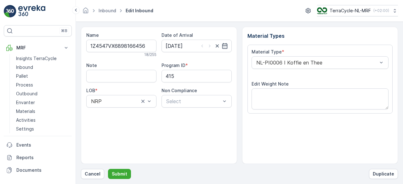
scroll to position [98, 0]
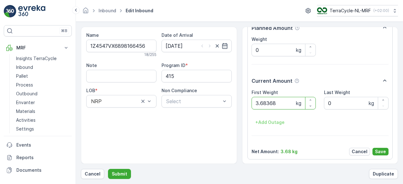
click at [108, 169] on button "Submit" at bounding box center [119, 174] width 23 height 10
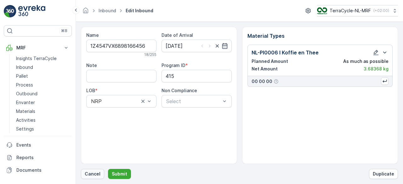
click at [92, 173] on p "Cancel" at bounding box center [93, 174] width 16 height 6
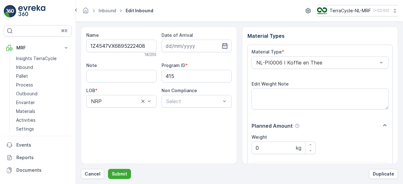
scroll to position [98, 0]
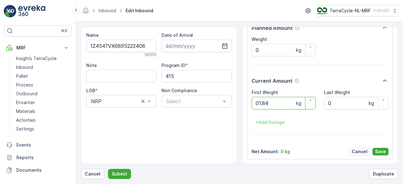
click at [108, 169] on button "Submit" at bounding box center [119, 174] width 23 height 10
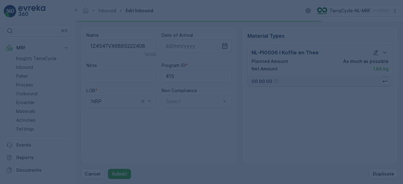
scroll to position [0, 0]
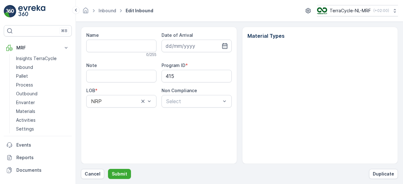
type input "1Z4547VX6895222408"
type input "[DATE]"
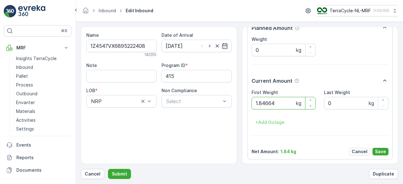
click at [108, 169] on button "Submit" at bounding box center [119, 174] width 23 height 10
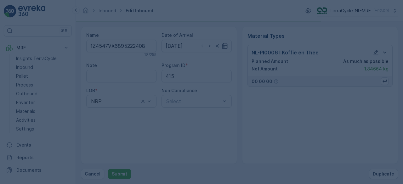
scroll to position [0, 0]
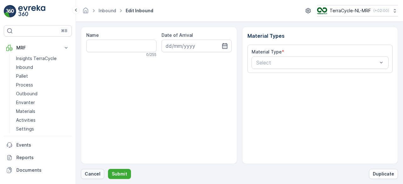
click at [88, 176] on p "Cancel" at bounding box center [93, 174] width 16 height 6
click at [87, 173] on p "Cancel" at bounding box center [93, 174] width 16 height 6
click at [90, 172] on p "Cancel" at bounding box center [93, 174] width 16 height 6
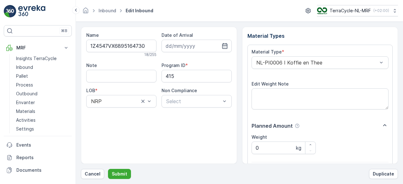
scroll to position [98, 0]
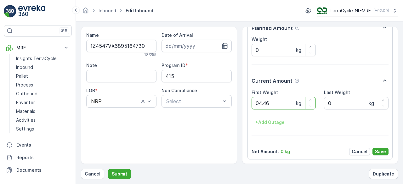
click at [108, 169] on button "Submit" at bounding box center [119, 174] width 23 height 10
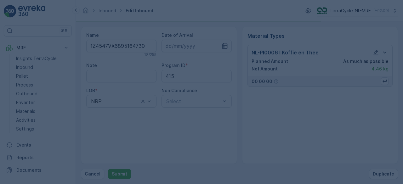
scroll to position [0, 0]
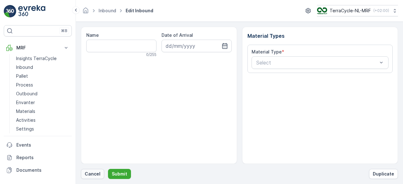
click at [99, 173] on p "Cancel" at bounding box center [93, 174] width 16 height 6
click at [91, 173] on p "Cancel" at bounding box center [93, 174] width 16 height 6
click at [96, 175] on p "Cancel" at bounding box center [93, 174] width 16 height 6
click at [91, 175] on p "Cancel" at bounding box center [93, 174] width 16 height 6
click at [93, 175] on p "Cancel" at bounding box center [93, 174] width 16 height 6
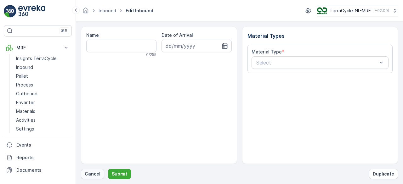
click at [92, 171] on p "Cancel" at bounding box center [93, 174] width 16 height 6
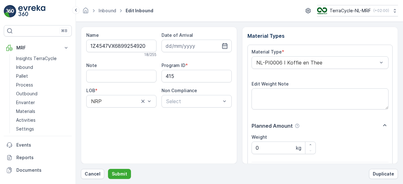
scroll to position [98, 0]
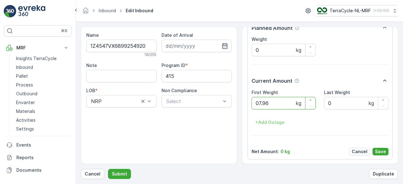
click at [108, 169] on button "Submit" at bounding box center [119, 174] width 23 height 10
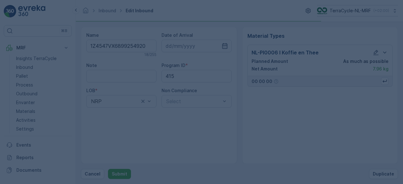
scroll to position [0, 0]
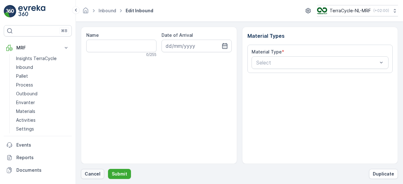
click at [94, 173] on p "Cancel" at bounding box center [93, 174] width 16 height 6
click at [88, 173] on p "Cancel" at bounding box center [93, 174] width 16 height 6
click at [98, 173] on p "Cancel" at bounding box center [93, 174] width 16 height 6
click at [95, 176] on p "Cancel" at bounding box center [93, 174] width 16 height 6
click at [90, 175] on p "Cancel" at bounding box center [93, 174] width 16 height 6
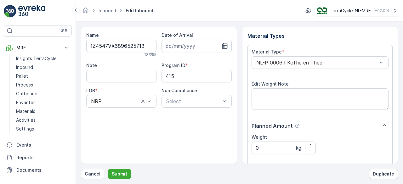
scroll to position [98, 0]
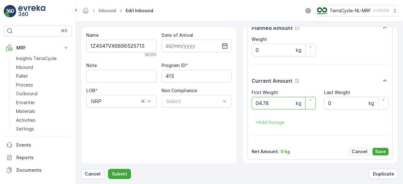
click at [108, 169] on button "Submit" at bounding box center [119, 174] width 23 height 10
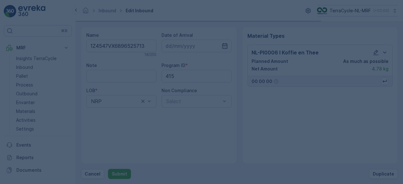
scroll to position [0, 0]
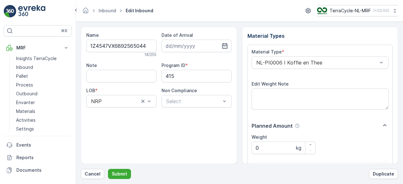
scroll to position [98, 0]
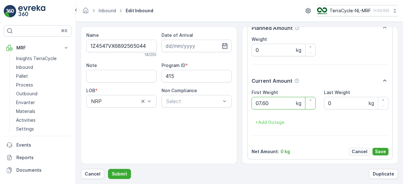
click at [108, 169] on button "Submit" at bounding box center [119, 174] width 23 height 10
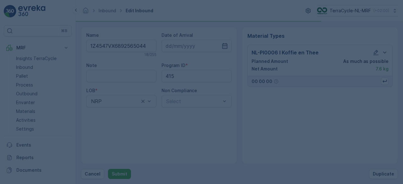
scroll to position [0, 0]
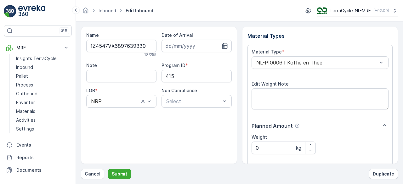
scroll to position [98, 0]
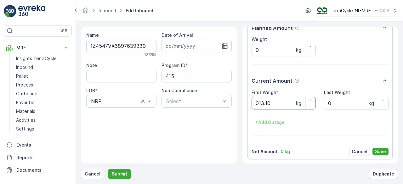
click at [108, 169] on button "Submit" at bounding box center [119, 174] width 23 height 10
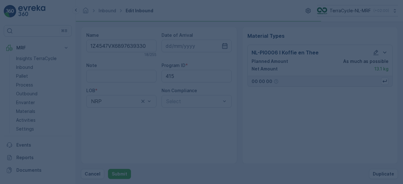
scroll to position [0, 0]
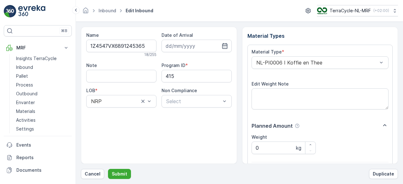
scroll to position [98, 0]
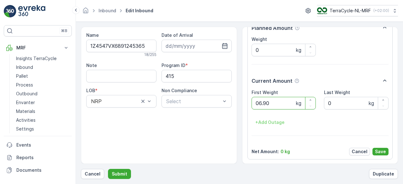
click at [108, 169] on button "Submit" at bounding box center [119, 174] width 23 height 10
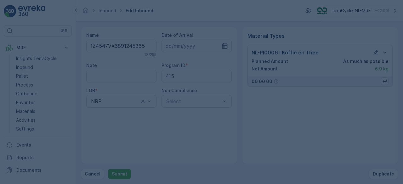
scroll to position [0, 0]
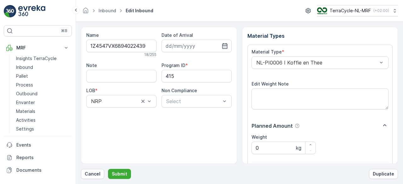
scroll to position [98, 0]
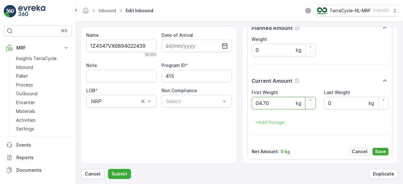
click at [108, 169] on button "Submit" at bounding box center [119, 174] width 23 height 10
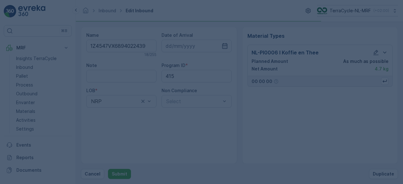
scroll to position [0, 0]
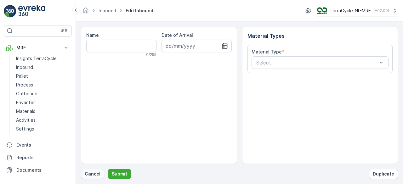
click at [94, 173] on p "Cancel" at bounding box center [93, 174] width 16 height 6
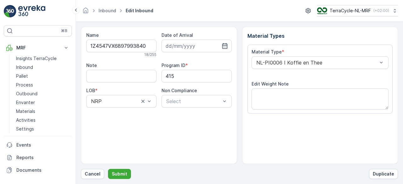
scroll to position [98, 0]
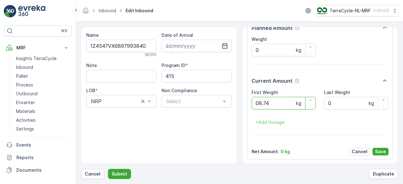
click at [108, 169] on button "Submit" at bounding box center [119, 174] width 23 height 10
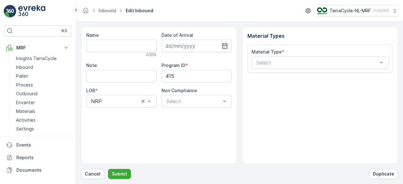
type input "1Z4547VX6892926672"
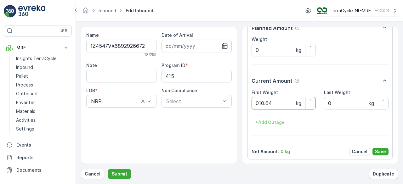
click at [108, 169] on button "Submit" at bounding box center [119, 174] width 23 height 10
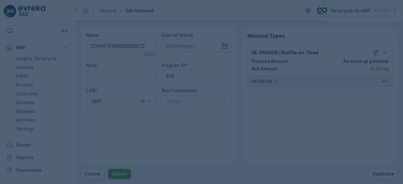
scroll to position [0, 0]
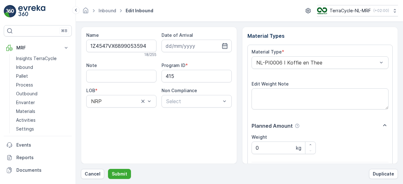
scroll to position [98, 0]
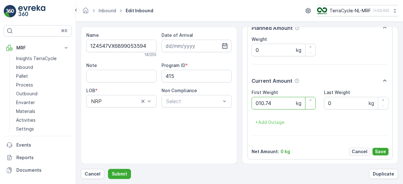
click at [108, 169] on button "Submit" at bounding box center [119, 174] width 23 height 10
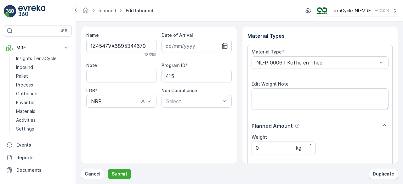
scroll to position [98, 0]
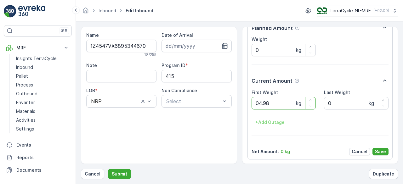
click at [108, 169] on button "Submit" at bounding box center [119, 174] width 23 height 10
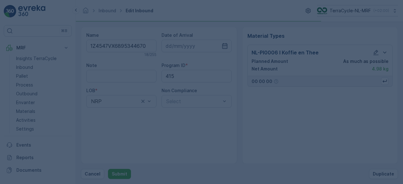
scroll to position [0, 0]
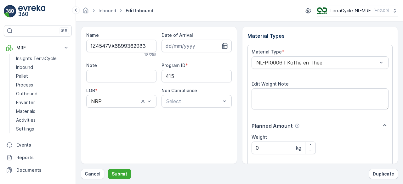
scroll to position [98, 0]
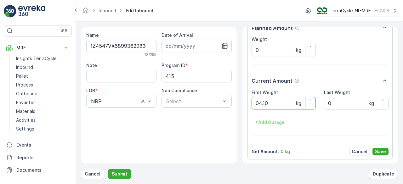
click at [108, 169] on button "Submit" at bounding box center [119, 174] width 23 height 10
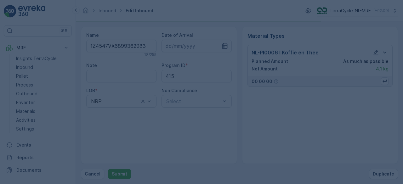
scroll to position [0, 0]
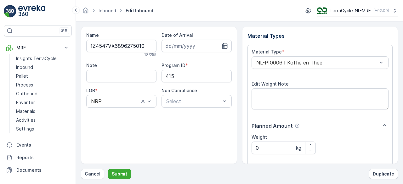
scroll to position [98, 0]
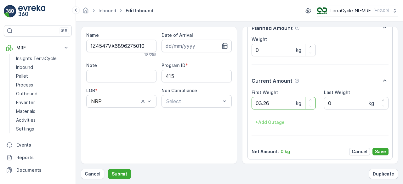
click at [108, 169] on button "Submit" at bounding box center [119, 174] width 23 height 10
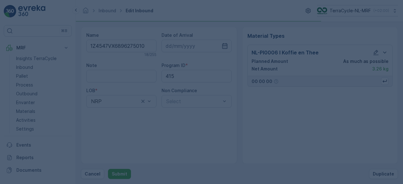
scroll to position [0, 0]
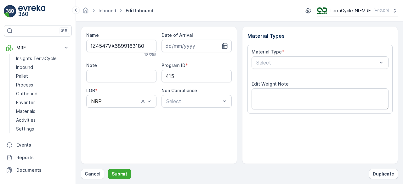
scroll to position [98, 0]
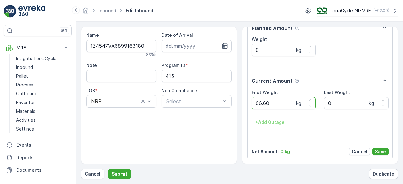
click at [108, 169] on button "Submit" at bounding box center [119, 174] width 23 height 10
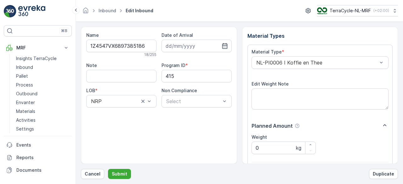
scroll to position [98, 0]
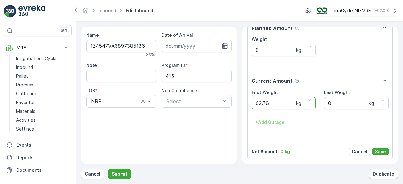
click at [108, 169] on button "Submit" at bounding box center [119, 174] width 23 height 10
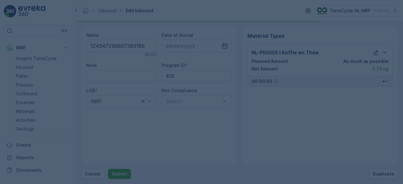
scroll to position [0, 0]
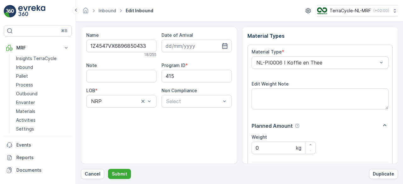
scroll to position [98, 0]
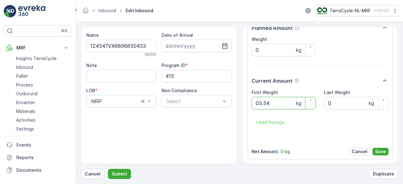
click at [108, 169] on button "Submit" at bounding box center [119, 174] width 23 height 10
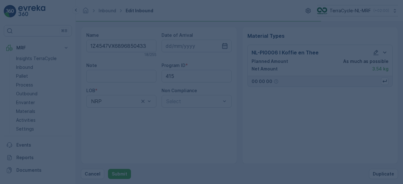
scroll to position [0, 0]
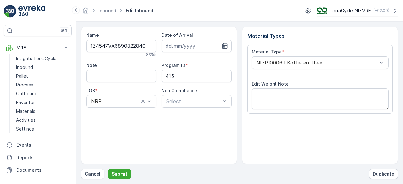
scroll to position [98, 0]
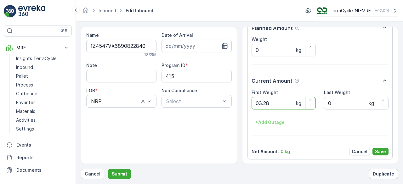
click at [108, 169] on button "Submit" at bounding box center [119, 174] width 23 height 10
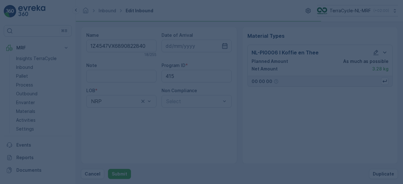
scroll to position [0, 0]
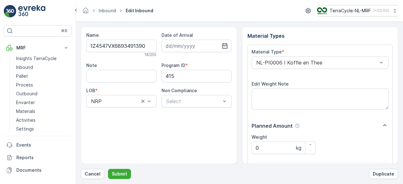
scroll to position [98, 0]
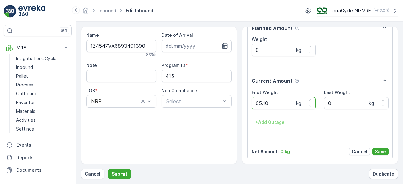
click at [108, 169] on button "Submit" at bounding box center [119, 174] width 23 height 10
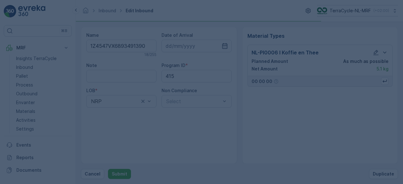
scroll to position [0, 0]
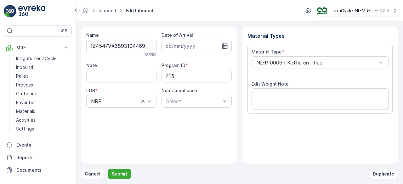
scroll to position [98, 0]
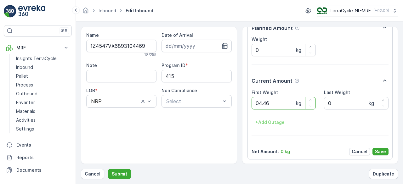
click at [108, 169] on button "Submit" at bounding box center [119, 174] width 23 height 10
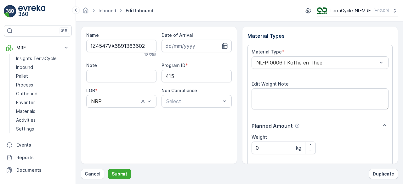
scroll to position [98, 0]
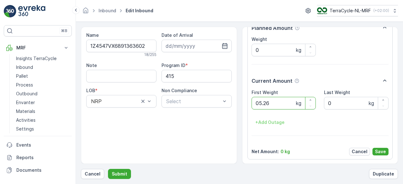
click at [108, 169] on button "Submit" at bounding box center [119, 174] width 23 height 10
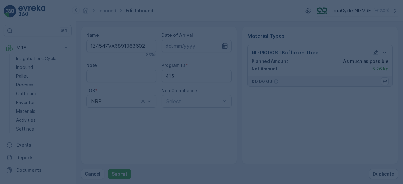
scroll to position [0, 0]
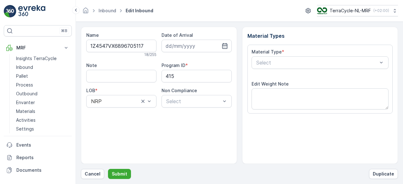
scroll to position [98, 0]
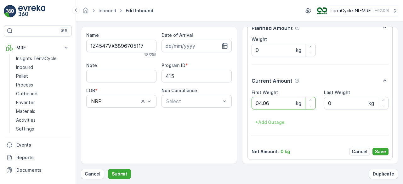
click at [108, 169] on button "Submit" at bounding box center [119, 174] width 23 height 10
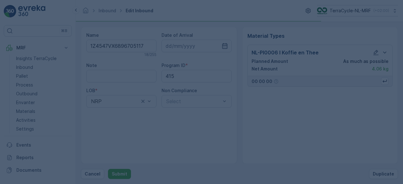
scroll to position [0, 0]
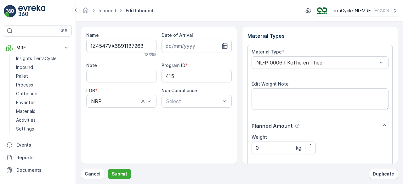
scroll to position [98, 0]
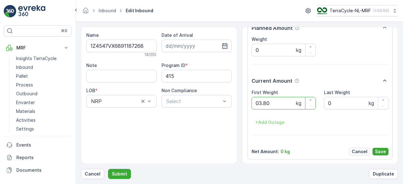
click at [108, 169] on button "Submit" at bounding box center [119, 174] width 23 height 10
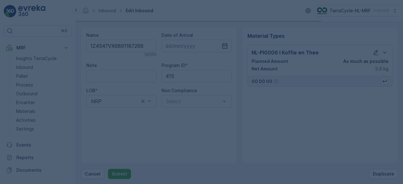
scroll to position [0, 0]
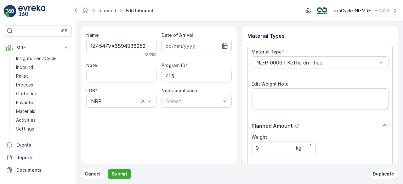
scroll to position [98, 0]
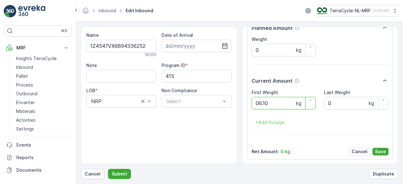
click at [108, 169] on button "Submit" at bounding box center [119, 174] width 23 height 10
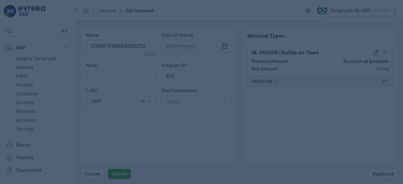
scroll to position [0, 0]
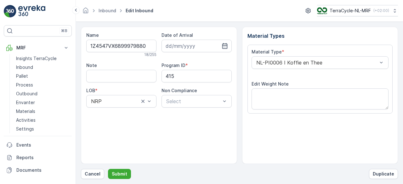
scroll to position [98, 0]
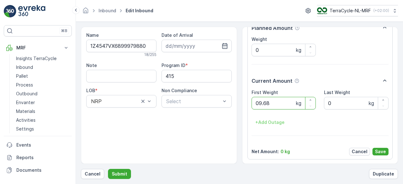
click at [108, 169] on button "Submit" at bounding box center [119, 174] width 23 height 10
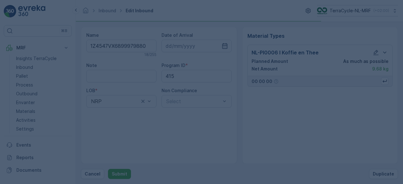
scroll to position [0, 0]
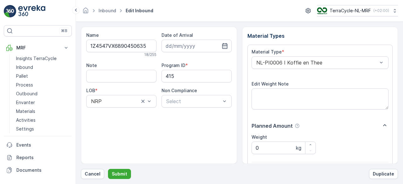
scroll to position [98, 0]
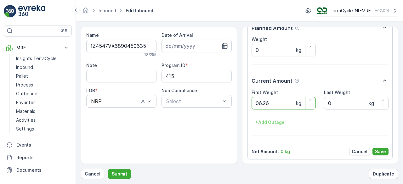
click at [108, 169] on button "Submit" at bounding box center [119, 174] width 23 height 10
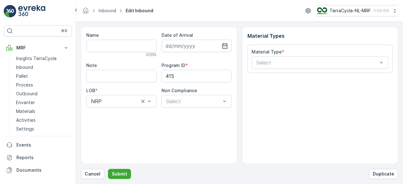
type input "1Z4547VX6890552301"
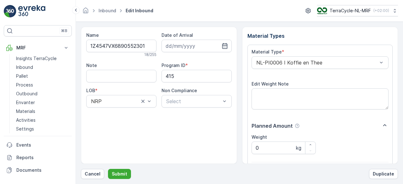
scroll to position [98, 0]
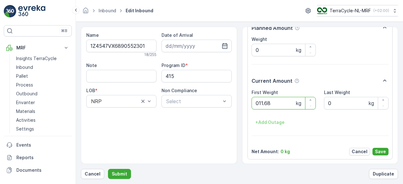
click at [108, 169] on button "Submit" at bounding box center [119, 174] width 23 height 10
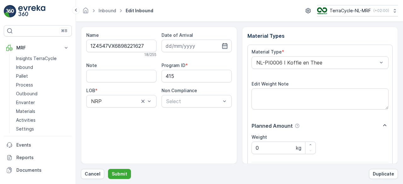
scroll to position [98, 0]
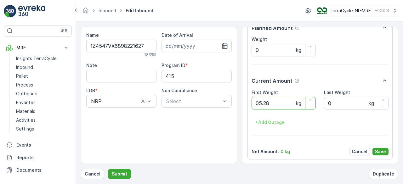
click at [108, 169] on button "Submit" at bounding box center [119, 174] width 23 height 10
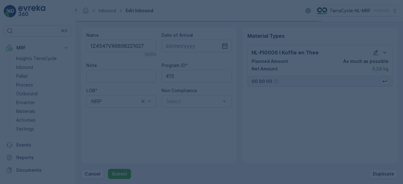
scroll to position [0, 0]
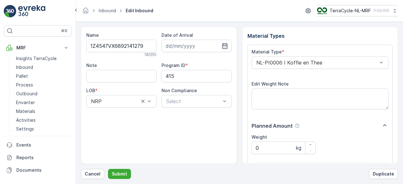
scroll to position [98, 0]
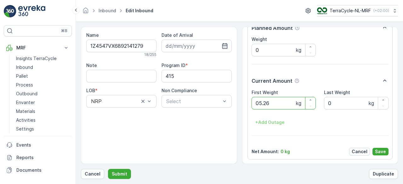
click at [108, 169] on button "Submit" at bounding box center [119, 174] width 23 height 10
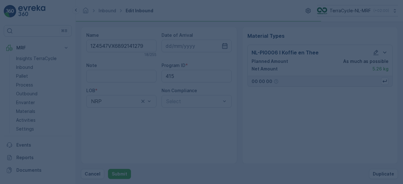
scroll to position [0, 0]
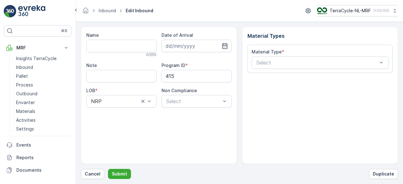
type input "1Z4547VX6890547335"
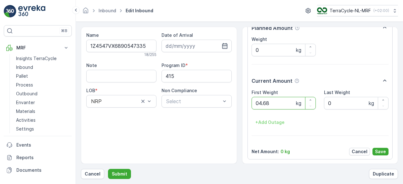
click at [108, 169] on button "Submit" at bounding box center [119, 174] width 23 height 10
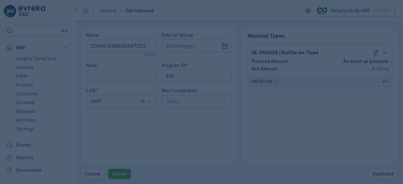
scroll to position [0, 0]
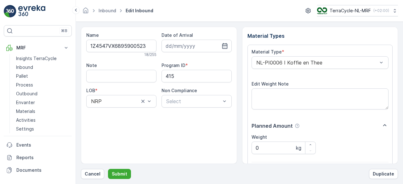
scroll to position [98, 0]
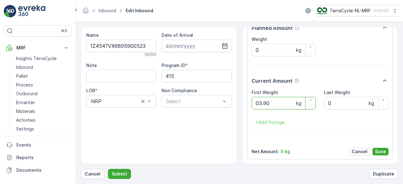
click at [108, 169] on button "Submit" at bounding box center [119, 174] width 23 height 10
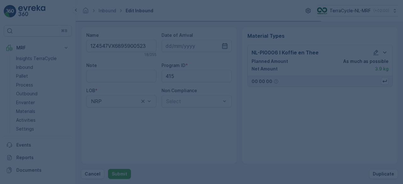
scroll to position [0, 0]
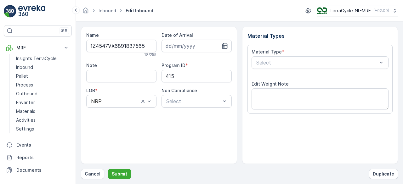
scroll to position [98, 0]
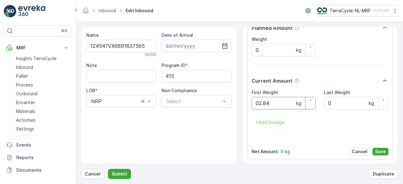
click at [108, 169] on button "Submit" at bounding box center [119, 174] width 23 height 10
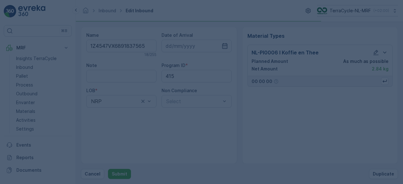
scroll to position [0, 0]
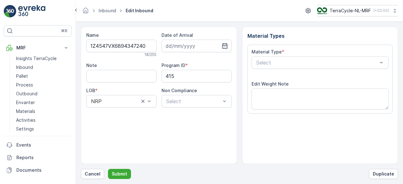
scroll to position [98, 0]
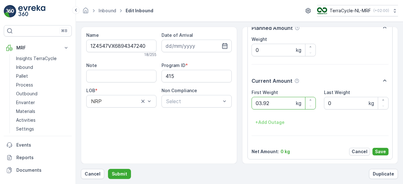
click at [108, 169] on button "Submit" at bounding box center [119, 174] width 23 height 10
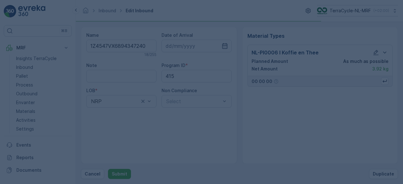
scroll to position [0, 0]
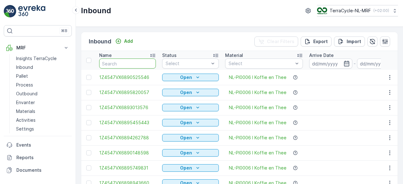
click at [138, 64] on input "text" at bounding box center [127, 64] width 57 height 10
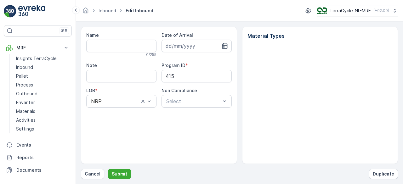
type input "1Z4547VX6894347240"
type input "[DATE]"
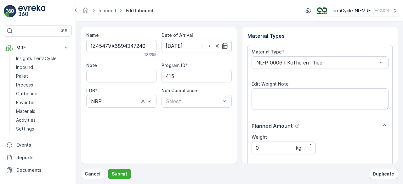
scroll to position [98, 0]
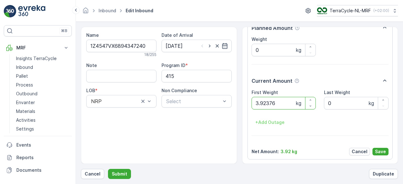
click at [108, 169] on button "Submit" at bounding box center [119, 174] width 23 height 10
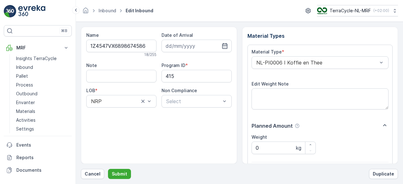
scroll to position [98, 0]
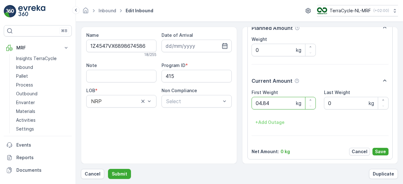
click at [108, 169] on button "Submit" at bounding box center [119, 174] width 23 height 10
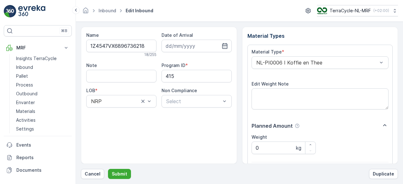
scroll to position [98, 0]
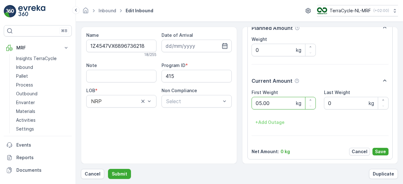
click at [108, 169] on button "Submit" at bounding box center [119, 174] width 23 height 10
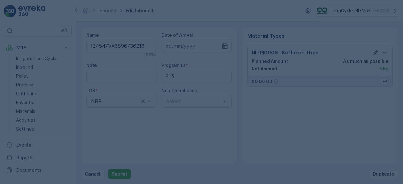
scroll to position [0, 0]
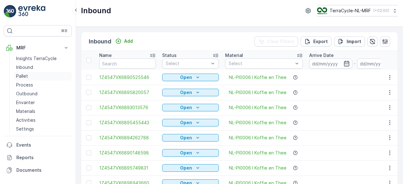
click at [27, 79] on p "Pallet" at bounding box center [22, 76] width 12 height 6
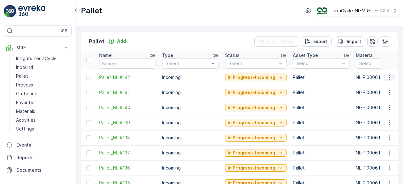
click at [388, 78] on icon "button" at bounding box center [390, 77] width 6 height 6
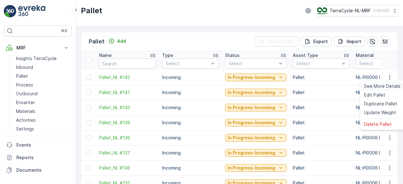
click at [377, 86] on span "See More Details" at bounding box center [382, 86] width 37 height 6
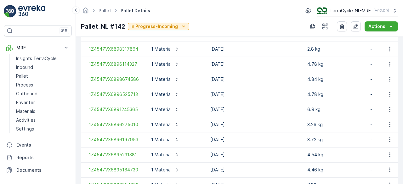
scroll to position [692, 0]
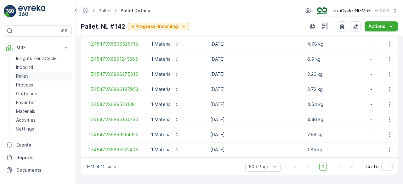
click at [26, 77] on p "Pallet" at bounding box center [22, 76] width 12 height 6
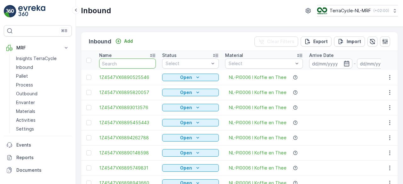
click at [138, 62] on input "text" at bounding box center [127, 64] width 57 height 10
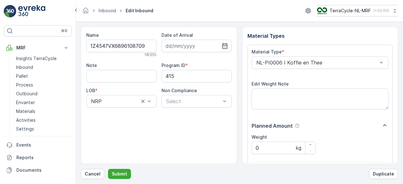
scroll to position [98, 0]
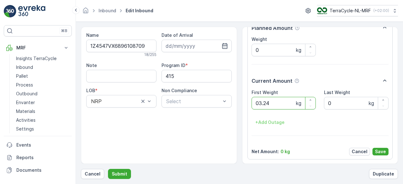
click at [108, 169] on button "Submit" at bounding box center [119, 174] width 23 height 10
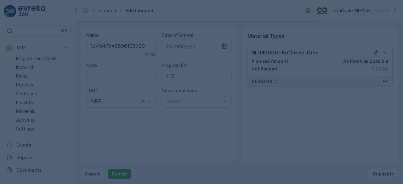
scroll to position [0, 0]
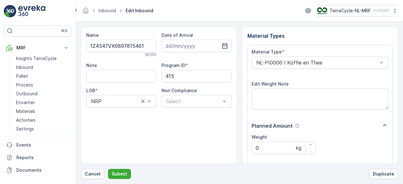
scroll to position [98, 0]
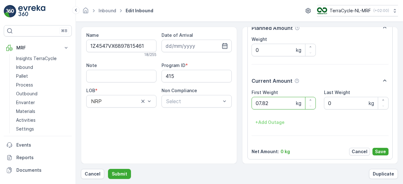
click at [108, 169] on button "Submit" at bounding box center [119, 174] width 23 height 10
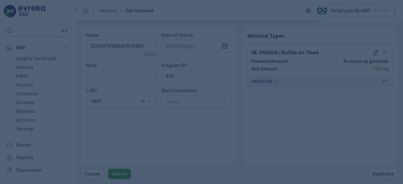
scroll to position [0, 0]
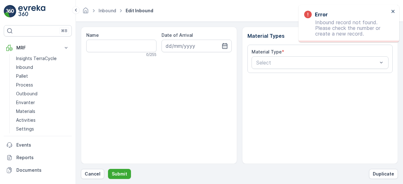
drag, startPoint x: 109, startPoint y: 156, endPoint x: 106, endPoint y: 166, distance: 10.7
click at [106, 166] on div "Name 0 / 255 Date of Arrival Material Types Material Type * Select Cancel Submi…" at bounding box center [239, 103] width 317 height 152
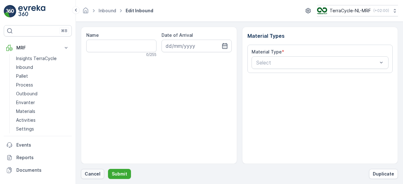
click at [93, 174] on p "Cancel" at bounding box center [93, 174] width 16 height 6
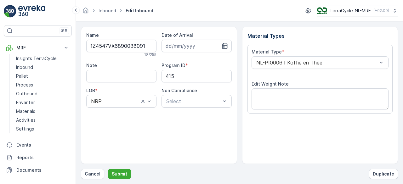
scroll to position [98, 0]
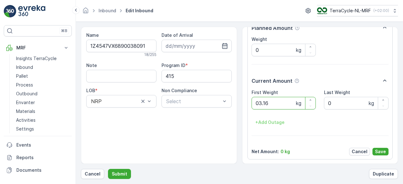
click at [108, 169] on button "Submit" at bounding box center [119, 174] width 23 height 10
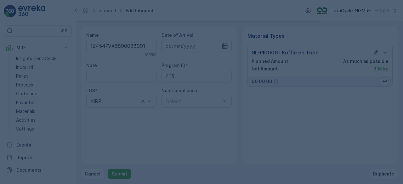
scroll to position [0, 0]
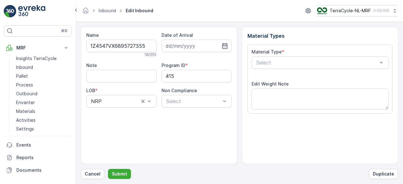
scroll to position [98, 0]
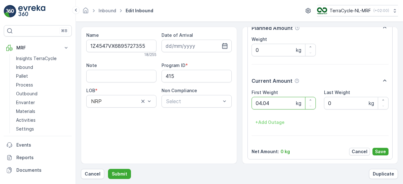
click at [108, 169] on button "Submit" at bounding box center [119, 174] width 23 height 10
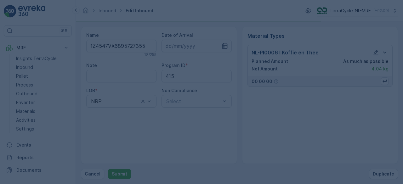
scroll to position [0, 0]
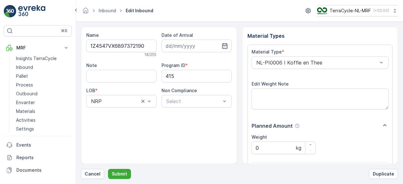
scroll to position [98, 0]
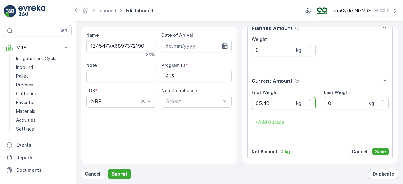
click at [108, 169] on button "Submit" at bounding box center [119, 174] width 23 height 10
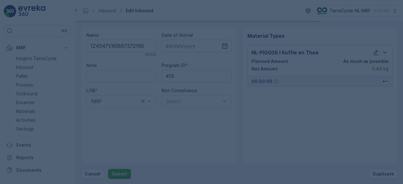
scroll to position [0, 0]
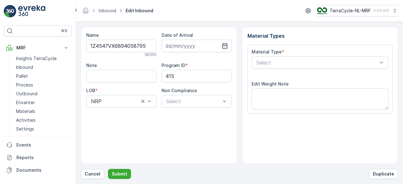
scroll to position [98, 0]
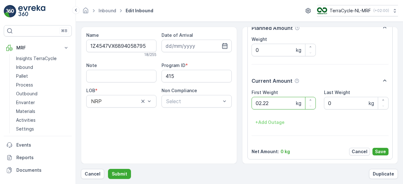
click at [108, 169] on button "Submit" at bounding box center [119, 174] width 23 height 10
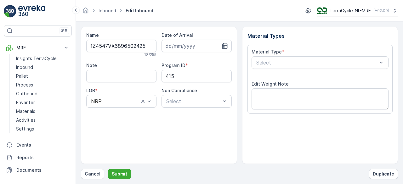
scroll to position [98, 0]
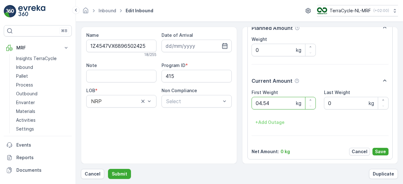
click at [108, 169] on button "Submit" at bounding box center [119, 174] width 23 height 10
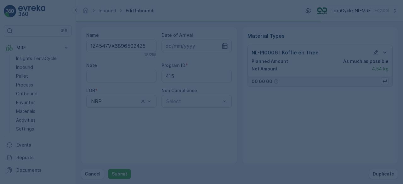
scroll to position [0, 0]
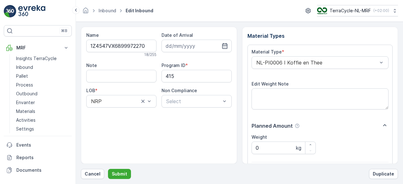
scroll to position [98, 0]
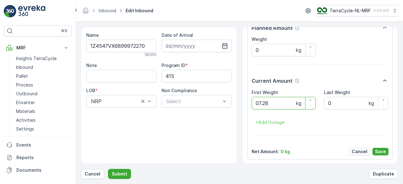
click at [108, 169] on button "Submit" at bounding box center [119, 174] width 23 height 10
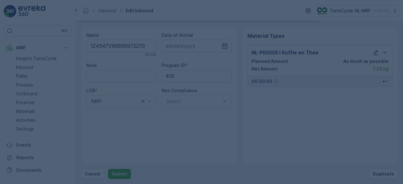
scroll to position [0, 0]
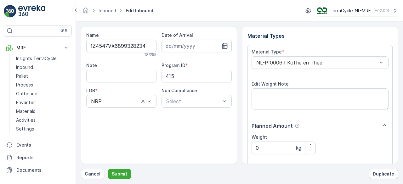
scroll to position [98, 0]
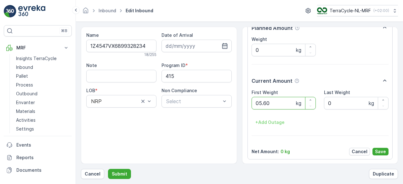
click at [108, 169] on button "Submit" at bounding box center [119, 174] width 23 height 10
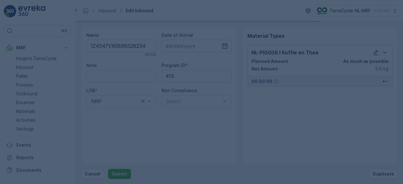
scroll to position [0, 0]
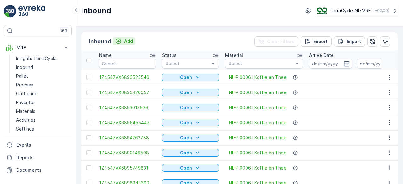
click at [126, 41] on p "Add" at bounding box center [128, 41] width 9 height 6
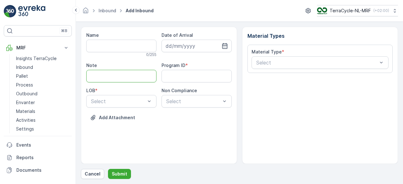
click at [147, 76] on input "Note" at bounding box center [121, 76] width 70 height 13
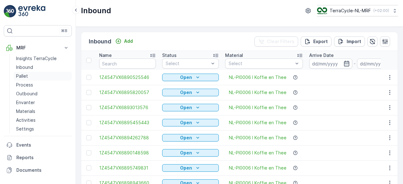
click at [25, 75] on p "Pallet" at bounding box center [22, 76] width 12 height 6
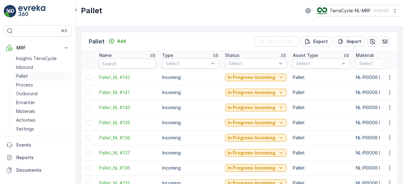
click at [26, 77] on p "Pallet" at bounding box center [22, 76] width 12 height 6
click at [114, 39] on icon "Add" at bounding box center [111, 41] width 6 height 6
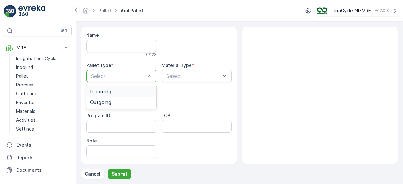
click at [117, 95] on div "Incoming" at bounding box center [121, 91] width 70 height 11
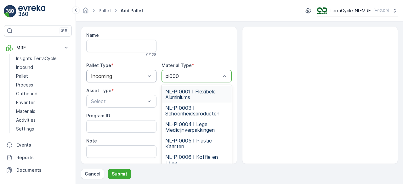
type input "pi0006"
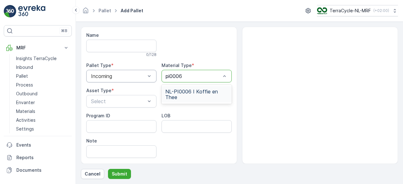
click at [202, 93] on span "NL-PI0006 I Koffie en Thee" at bounding box center [196, 94] width 63 height 11
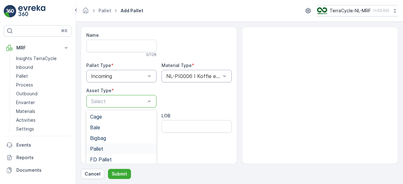
click at [108, 151] on div "Pallet" at bounding box center [121, 149] width 63 height 6
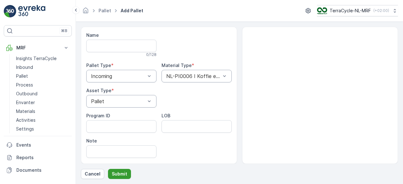
click at [120, 173] on p "Submit" at bounding box center [119, 174] width 15 height 6
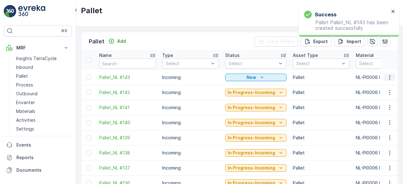
click at [391, 80] on icon "button" at bounding box center [390, 77] width 6 height 6
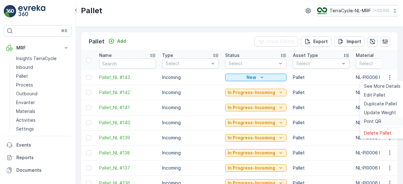
click at [376, 121] on span "Print QR" at bounding box center [372, 121] width 17 height 6
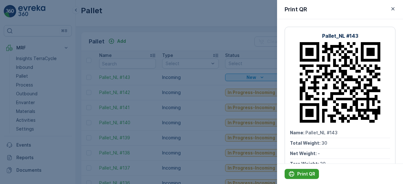
click at [301, 177] on p "Print QR" at bounding box center [306, 174] width 18 height 6
click at [207, 24] on div at bounding box center [201, 92] width 403 height 184
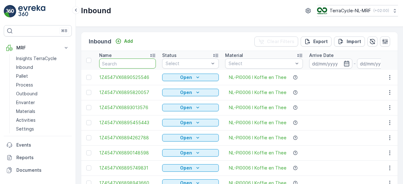
click at [123, 62] on input "text" at bounding box center [127, 64] width 57 height 10
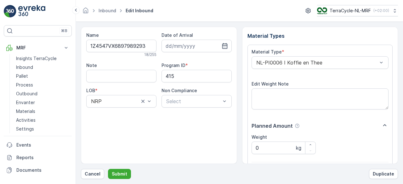
scroll to position [98, 0]
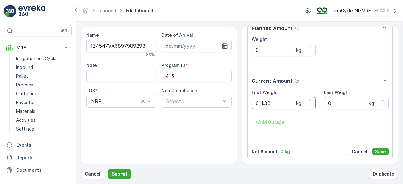
click at [108, 169] on button "Submit" at bounding box center [119, 174] width 23 height 10
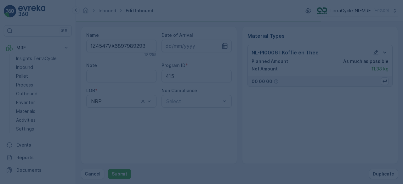
scroll to position [0, 0]
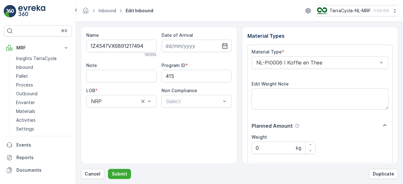
scroll to position [98, 0]
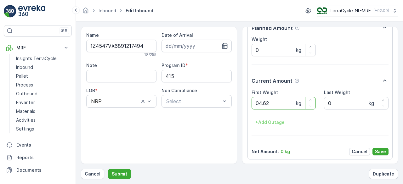
click at [108, 169] on button "Submit" at bounding box center [119, 174] width 23 height 10
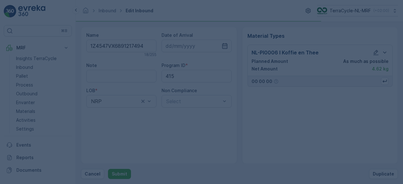
scroll to position [0, 0]
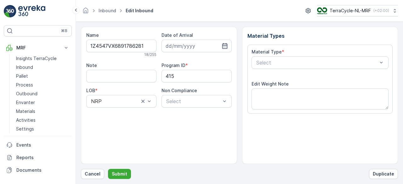
scroll to position [98, 0]
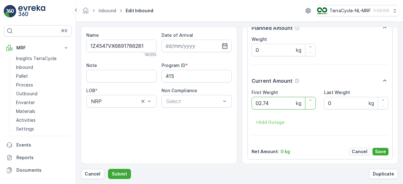
click at [108, 169] on button "Submit" at bounding box center [119, 174] width 23 height 10
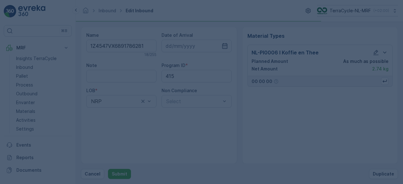
scroll to position [0, 0]
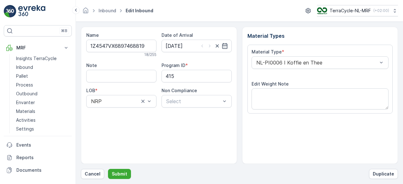
scroll to position [98, 0]
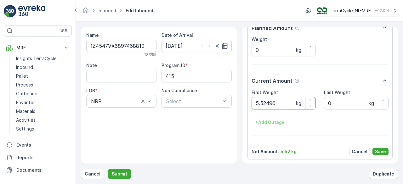
click at [108, 169] on button "Submit" at bounding box center [119, 174] width 23 height 10
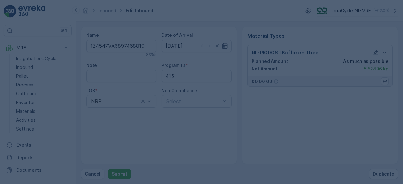
scroll to position [0, 0]
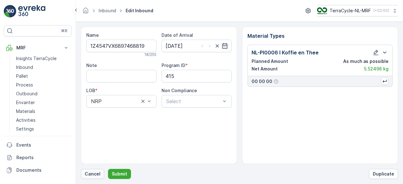
click at [90, 173] on p "Cancel" at bounding box center [93, 174] width 16 height 6
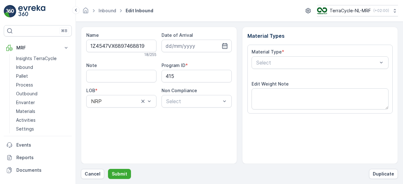
type input "16.08.2025"
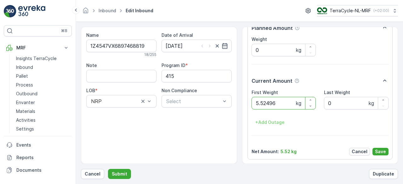
click at [108, 169] on button "Submit" at bounding box center [119, 174] width 23 height 10
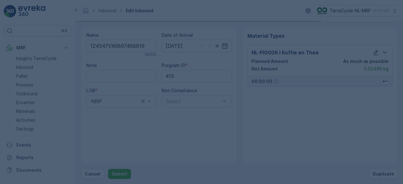
scroll to position [0, 0]
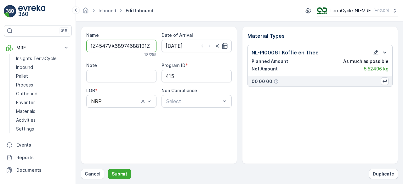
type input "1Z4547VX68974688191Z4547VX6897468819"
click at [108, 169] on button "Submit" at bounding box center [119, 174] width 23 height 10
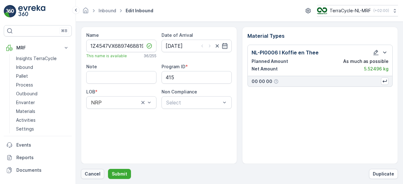
click at [91, 174] on p "Cancel" at bounding box center [93, 174] width 16 height 6
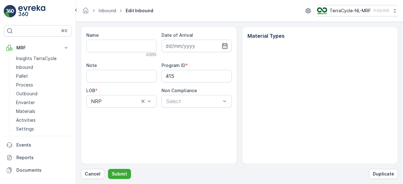
type input "1Z4547VX6897468819"
type input "16.08.2025"
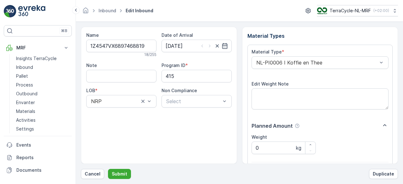
scroll to position [98, 0]
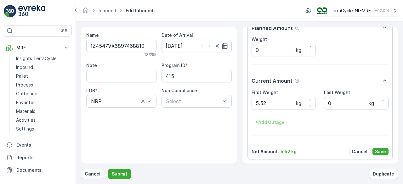
click at [91, 174] on p "Cancel" at bounding box center [93, 174] width 16 height 6
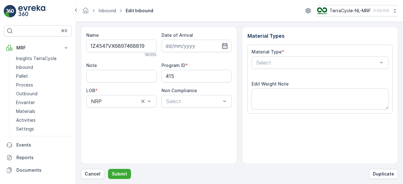
type input "16.08.2025"
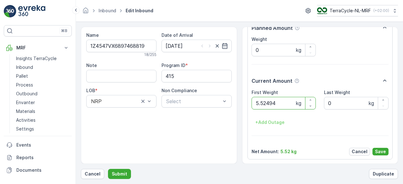
click at [108, 169] on button "Submit" at bounding box center [119, 174] width 23 height 10
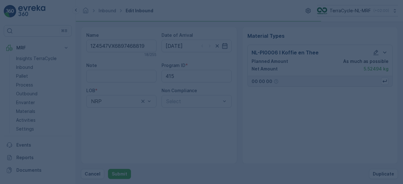
scroll to position [0, 0]
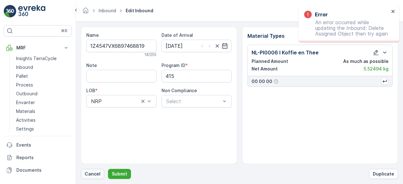
click at [92, 174] on p "Cancel" at bounding box center [93, 174] width 16 height 6
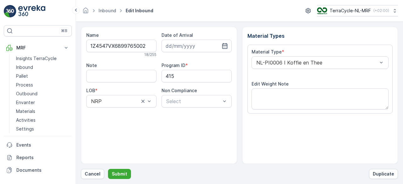
scroll to position [98, 0]
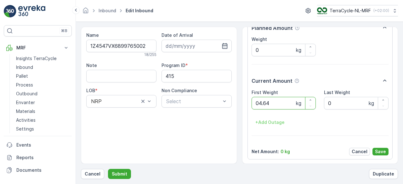
click at [108, 169] on button "Submit" at bounding box center [119, 174] width 23 height 10
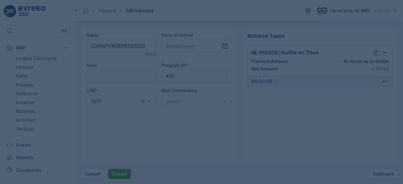
scroll to position [0, 0]
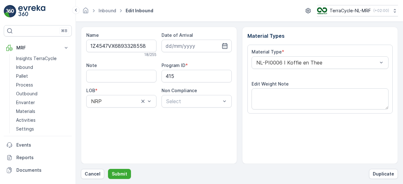
scroll to position [98, 0]
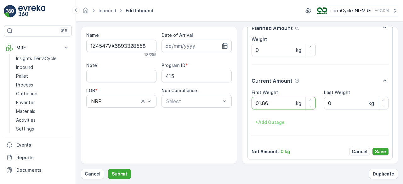
click at [108, 169] on button "Submit" at bounding box center [119, 174] width 23 height 10
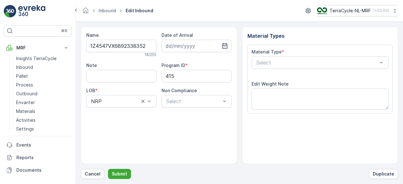
scroll to position [98, 0]
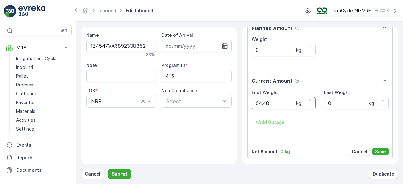
click at [108, 169] on button "Submit" at bounding box center [119, 174] width 23 height 10
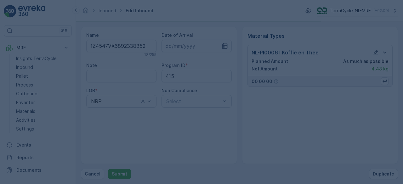
scroll to position [0, 0]
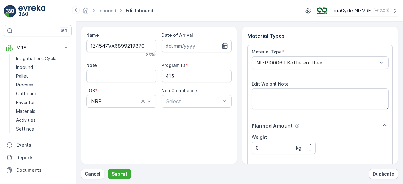
scroll to position [98, 0]
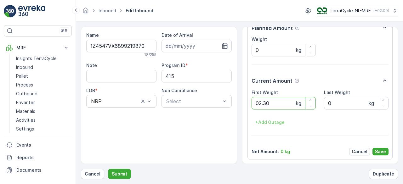
click at [108, 169] on button "Submit" at bounding box center [119, 174] width 23 height 10
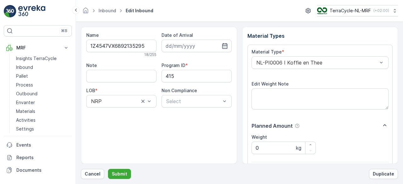
scroll to position [98, 0]
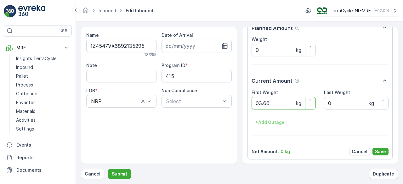
click at [108, 169] on button "Submit" at bounding box center [119, 174] width 23 height 10
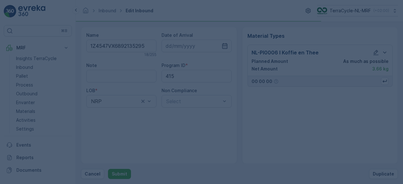
scroll to position [0, 0]
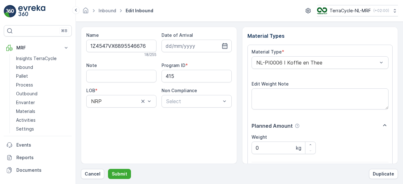
scroll to position [98, 0]
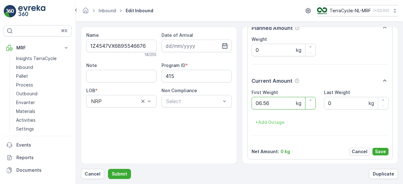
click at [108, 169] on button "Submit" at bounding box center [119, 174] width 23 height 10
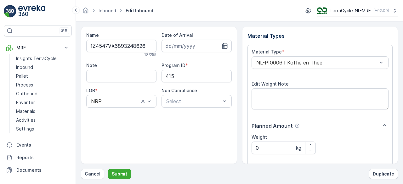
scroll to position [98, 0]
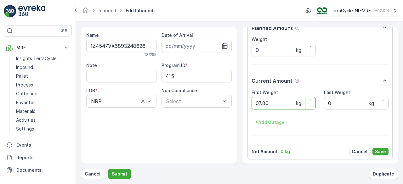
click at [108, 169] on button "Submit" at bounding box center [119, 174] width 23 height 10
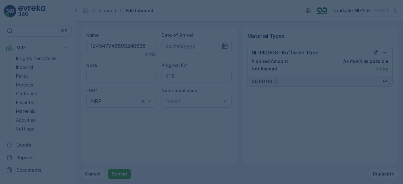
scroll to position [0, 0]
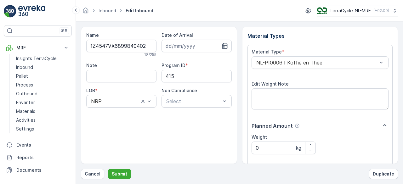
scroll to position [98, 0]
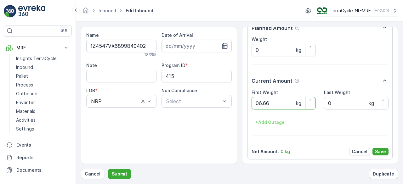
click at [108, 169] on button "Submit" at bounding box center [119, 174] width 23 height 10
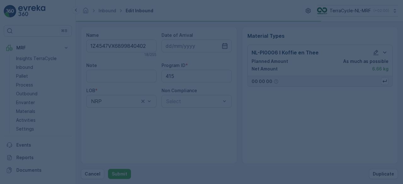
scroll to position [0, 0]
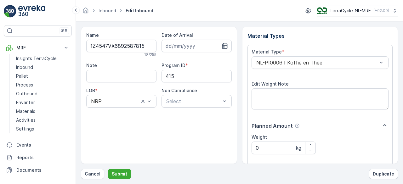
scroll to position [98, 0]
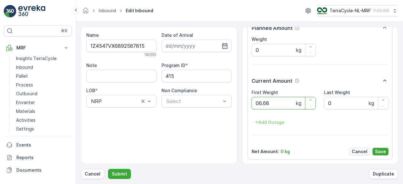
click at [108, 169] on button "Submit" at bounding box center [119, 174] width 23 height 10
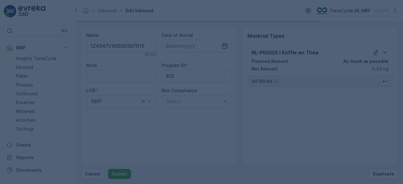
scroll to position [0, 0]
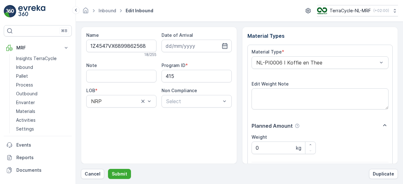
scroll to position [98, 0]
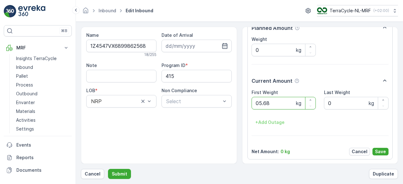
click at [108, 169] on button "Submit" at bounding box center [119, 174] width 23 height 10
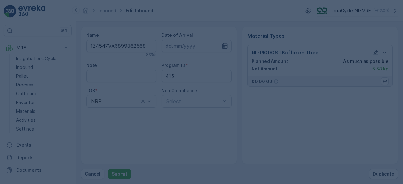
scroll to position [0, 0]
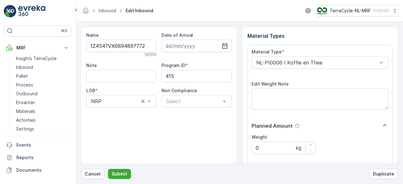
scroll to position [98, 0]
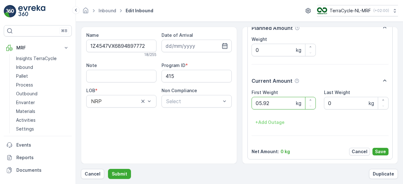
click at [108, 169] on button "Submit" at bounding box center [119, 174] width 23 height 10
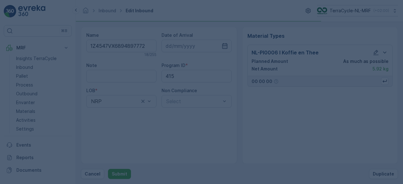
scroll to position [0, 0]
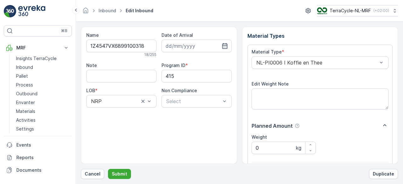
scroll to position [98, 0]
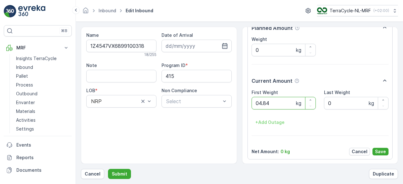
click at [108, 169] on button "Submit" at bounding box center [119, 174] width 23 height 10
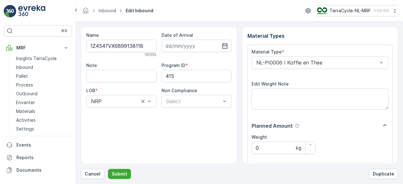
scroll to position [98, 0]
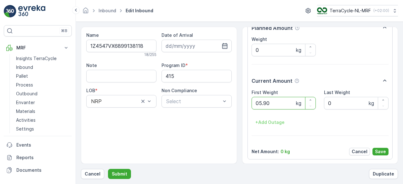
click at [108, 169] on button "Submit" at bounding box center [119, 174] width 23 height 10
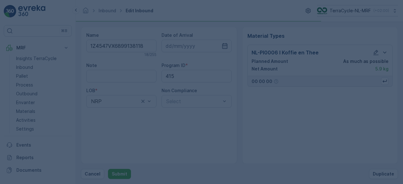
scroll to position [0, 0]
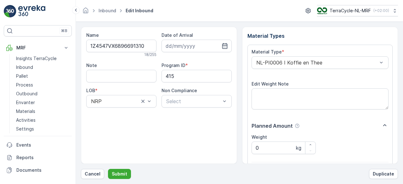
scroll to position [98, 0]
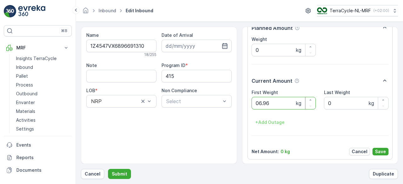
click at [108, 169] on button "Submit" at bounding box center [119, 174] width 23 height 10
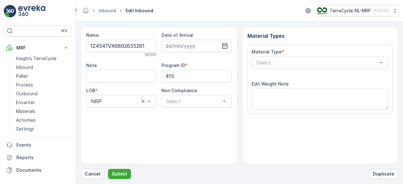
scroll to position [98, 0]
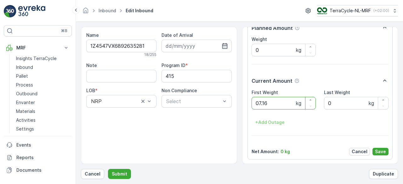
click at [108, 169] on button "Submit" at bounding box center [119, 174] width 23 height 10
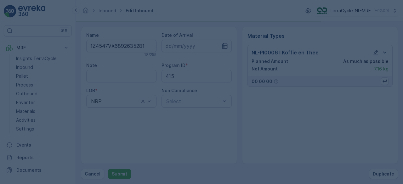
scroll to position [0, 0]
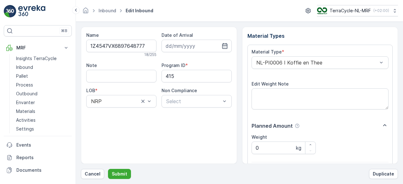
scroll to position [98, 0]
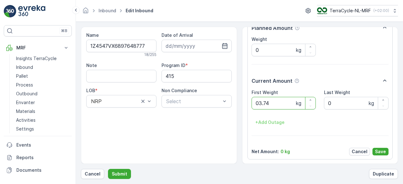
click at [108, 169] on button "Submit" at bounding box center [119, 174] width 23 height 10
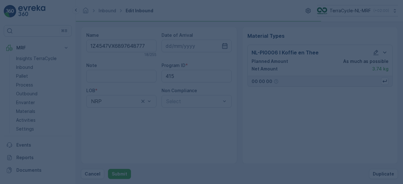
scroll to position [0, 0]
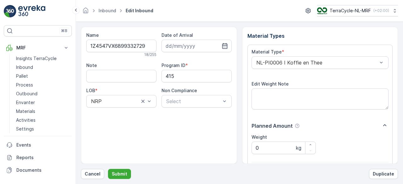
scroll to position [98, 0]
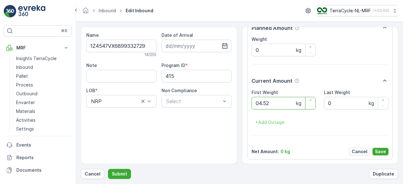
click at [108, 169] on button "Submit" at bounding box center [119, 174] width 23 height 10
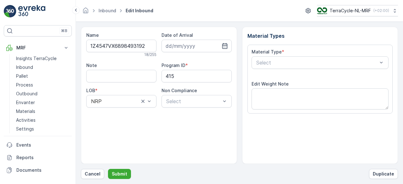
scroll to position [98, 0]
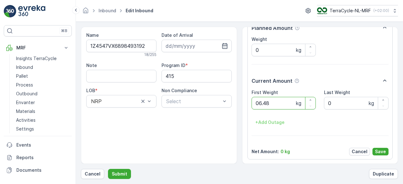
click at [108, 169] on button "Submit" at bounding box center [119, 174] width 23 height 10
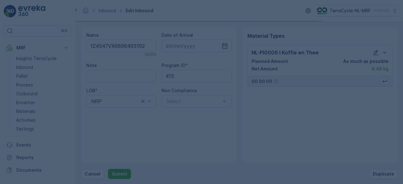
scroll to position [0, 0]
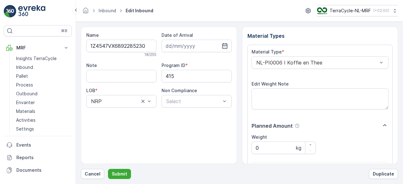
scroll to position [98, 0]
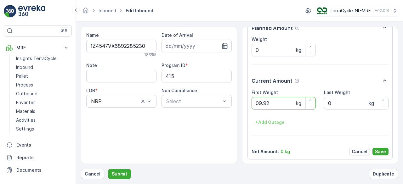
click at [108, 169] on button "Submit" at bounding box center [119, 174] width 23 height 10
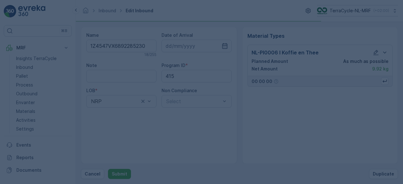
scroll to position [0, 0]
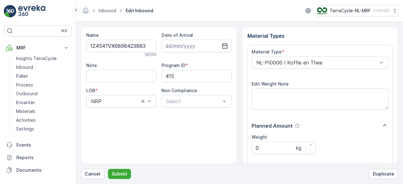
scroll to position [98, 0]
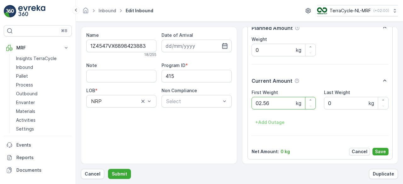
click at [108, 169] on button "Submit" at bounding box center [119, 174] width 23 height 10
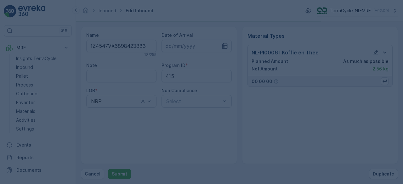
scroll to position [0, 0]
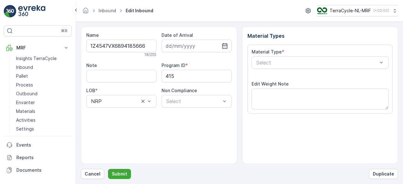
scroll to position [98, 0]
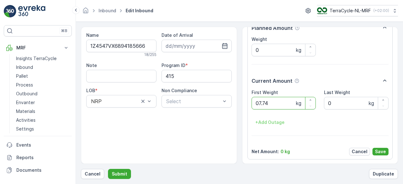
click at [108, 169] on button "Submit" at bounding box center [119, 174] width 23 height 10
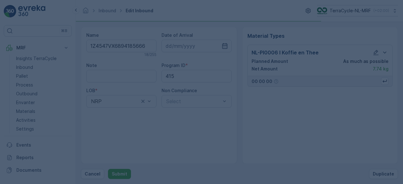
scroll to position [0, 0]
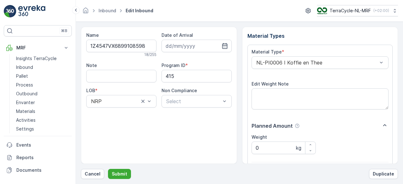
scroll to position [98, 0]
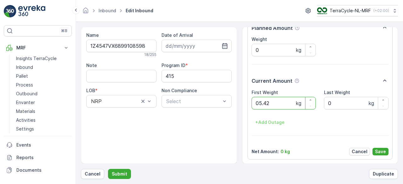
click at [108, 169] on button "Submit" at bounding box center [119, 174] width 23 height 10
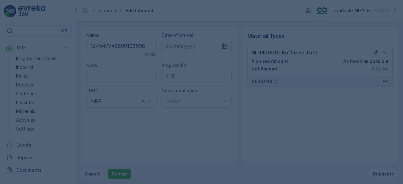
scroll to position [0, 0]
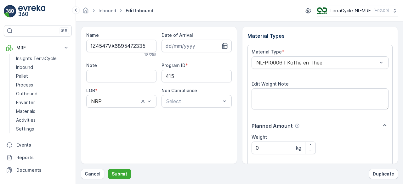
scroll to position [98, 0]
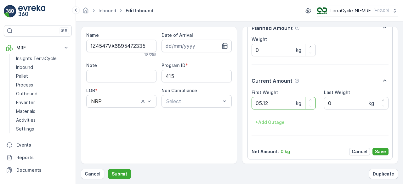
click at [108, 169] on button "Submit" at bounding box center [119, 174] width 23 height 10
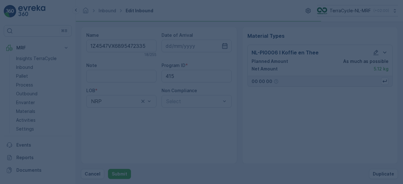
scroll to position [0, 0]
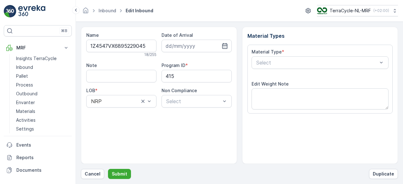
scroll to position [98, 0]
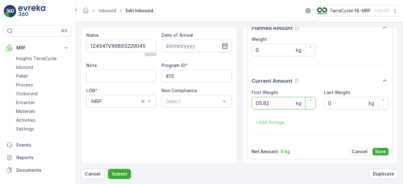
click at [108, 169] on button "Submit" at bounding box center [119, 174] width 23 height 10
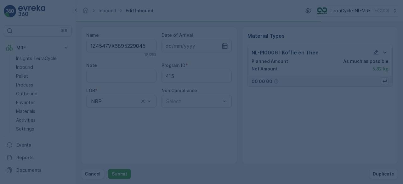
scroll to position [0, 0]
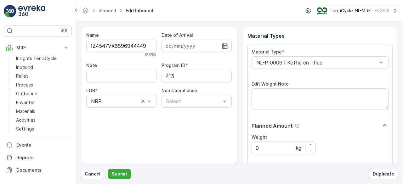
scroll to position [98, 0]
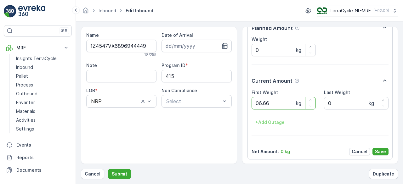
click at [108, 169] on button "Submit" at bounding box center [119, 174] width 23 height 10
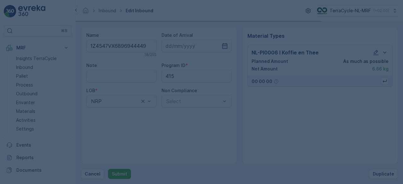
scroll to position [0, 0]
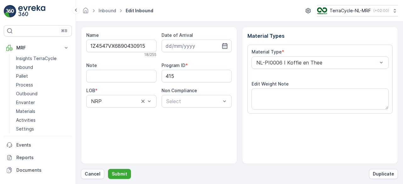
scroll to position [98, 0]
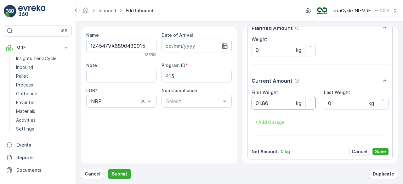
click at [108, 169] on button "Submit" at bounding box center [119, 174] width 23 height 10
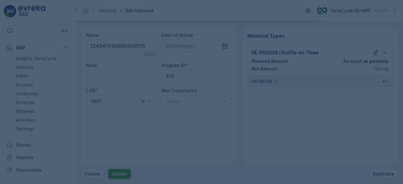
scroll to position [0, 0]
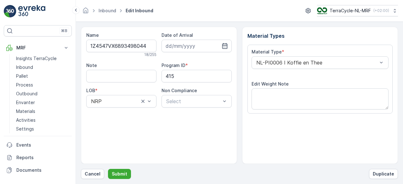
scroll to position [98, 0]
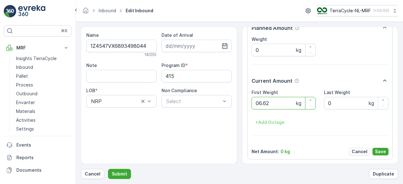
click at [108, 169] on button "Submit" at bounding box center [119, 174] width 23 height 10
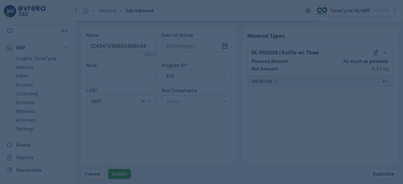
scroll to position [0, 0]
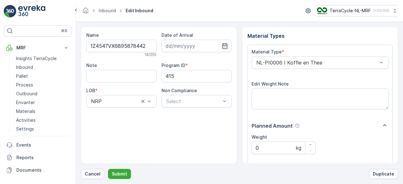
scroll to position [98, 0]
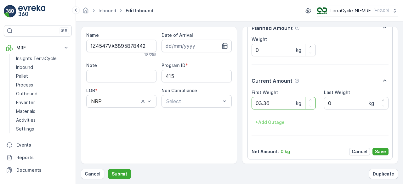
click at [108, 169] on button "Submit" at bounding box center [119, 174] width 23 height 10
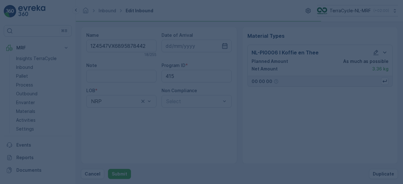
scroll to position [0, 0]
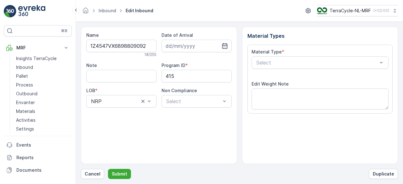
scroll to position [98, 0]
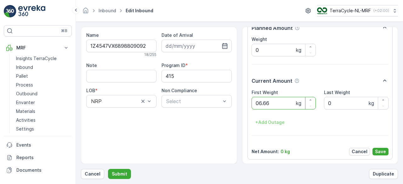
click at [108, 169] on button "Submit" at bounding box center [119, 174] width 23 height 10
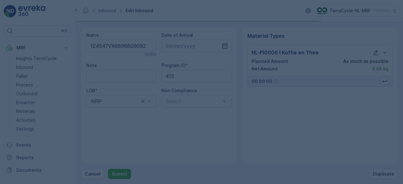
scroll to position [0, 0]
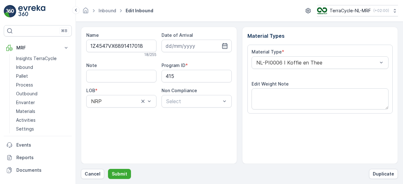
scroll to position [98, 0]
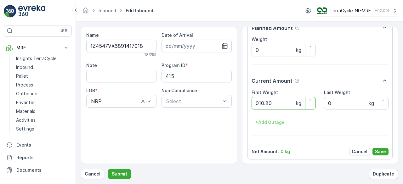
click at [108, 169] on button "Submit" at bounding box center [119, 174] width 23 height 10
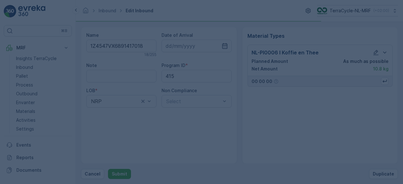
scroll to position [0, 0]
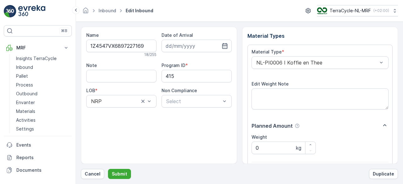
scroll to position [98, 0]
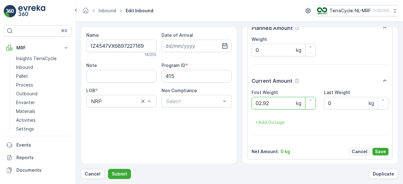
click at [108, 169] on button "Submit" at bounding box center [119, 174] width 23 height 10
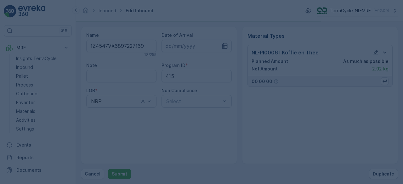
scroll to position [0, 0]
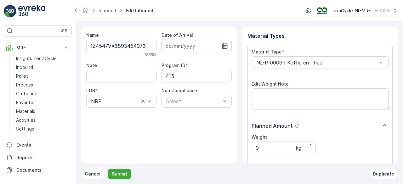
scroll to position [98, 0]
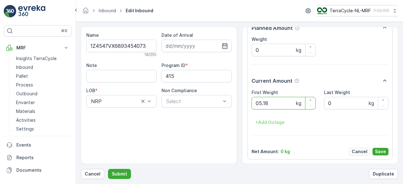
click at [108, 169] on button "Submit" at bounding box center [119, 174] width 23 height 10
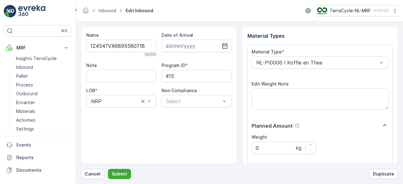
scroll to position [98, 0]
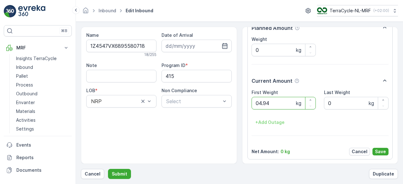
click at [108, 169] on button "Submit" at bounding box center [119, 174] width 23 height 10
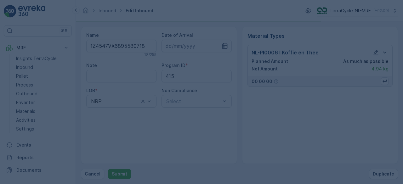
scroll to position [0, 0]
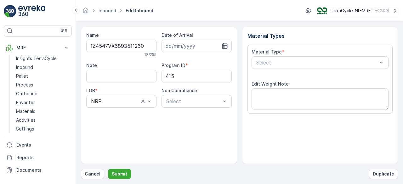
scroll to position [98, 0]
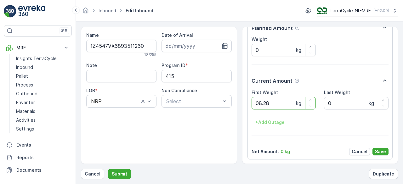
click at [108, 169] on button "Submit" at bounding box center [119, 174] width 23 height 10
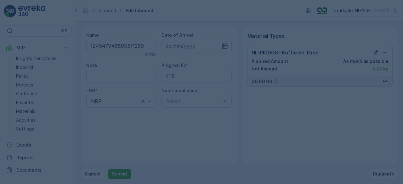
scroll to position [0, 0]
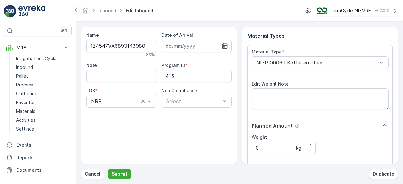
scroll to position [98, 0]
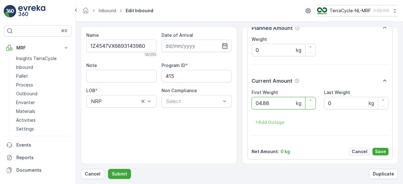
click at [108, 169] on button "Submit" at bounding box center [119, 174] width 23 height 10
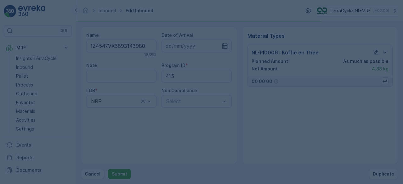
scroll to position [0, 0]
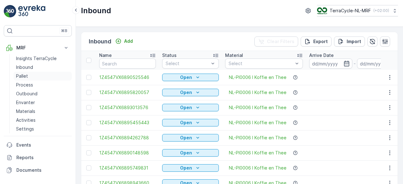
click at [24, 75] on p "Pallet" at bounding box center [22, 76] width 12 height 6
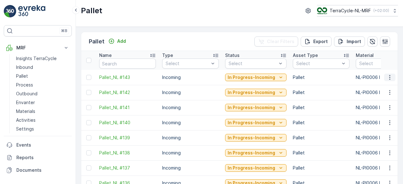
click at [389, 76] on icon "button" at bounding box center [389, 77] width 1 height 5
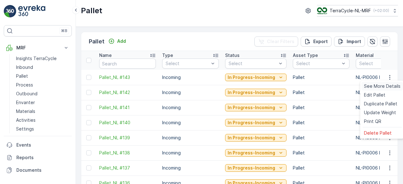
click at [382, 87] on span "See More Details" at bounding box center [382, 86] width 37 height 6
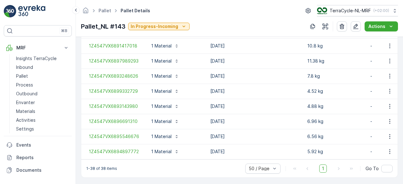
scroll to position [642, 0]
click at [253, 116] on td "[DATE]" at bounding box center [255, 121] width 97 height 15
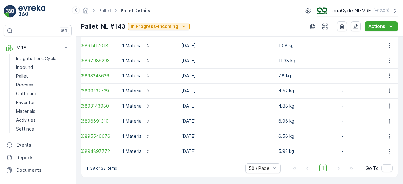
scroll to position [0, 28]
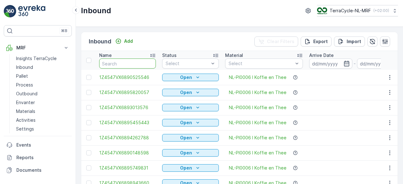
click at [141, 60] on input "text" at bounding box center [127, 64] width 57 height 10
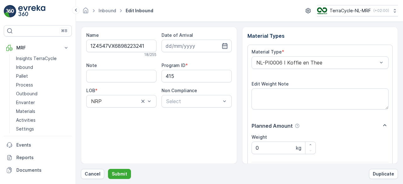
scroll to position [98, 0]
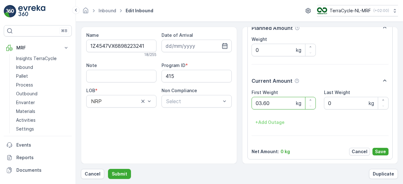
click at [108, 169] on button "Submit" at bounding box center [119, 174] width 23 height 10
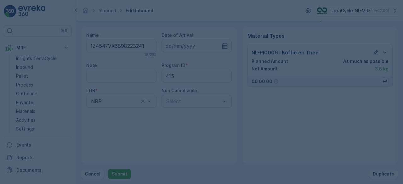
scroll to position [0, 0]
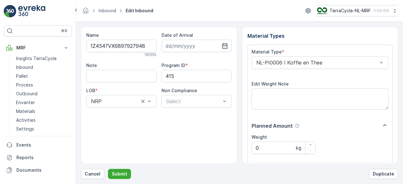
scroll to position [98, 0]
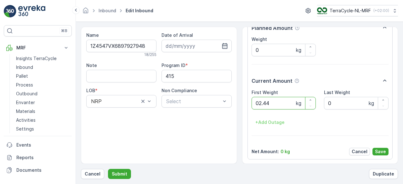
click at [108, 169] on button "Submit" at bounding box center [119, 174] width 23 height 10
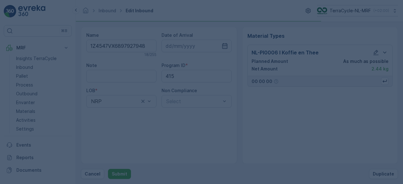
scroll to position [0, 0]
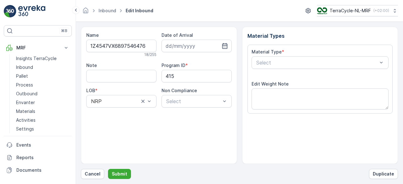
scroll to position [98, 0]
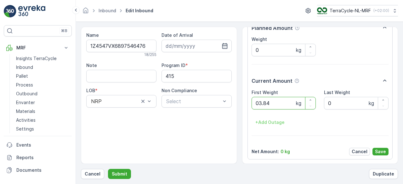
click at [108, 169] on button "Submit" at bounding box center [119, 174] width 23 height 10
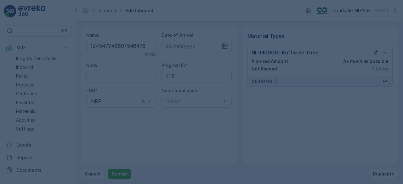
scroll to position [0, 0]
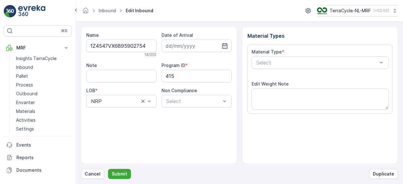
scroll to position [98, 0]
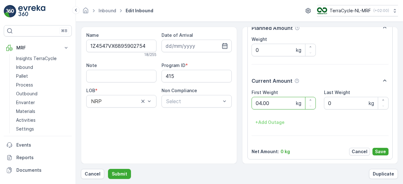
click at [108, 169] on button "Submit" at bounding box center [119, 174] width 23 height 10
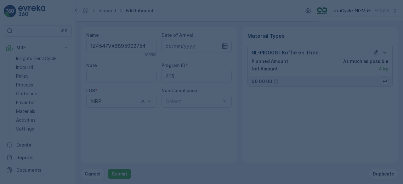
scroll to position [0, 0]
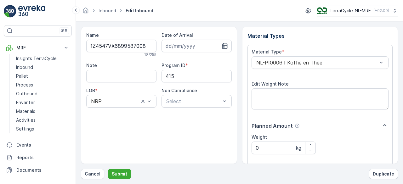
scroll to position [98, 0]
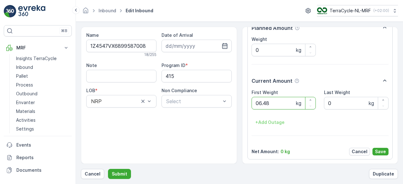
click at [108, 169] on button "Submit" at bounding box center [119, 174] width 23 height 10
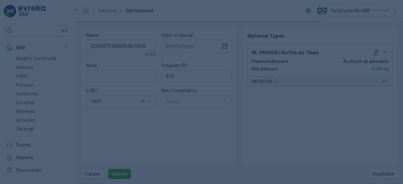
scroll to position [0, 0]
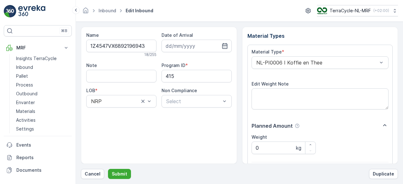
scroll to position [98, 0]
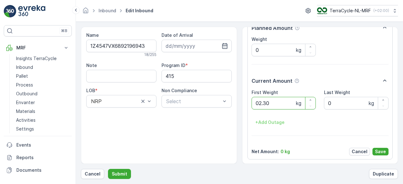
click at [108, 169] on button "Submit" at bounding box center [119, 174] width 23 height 10
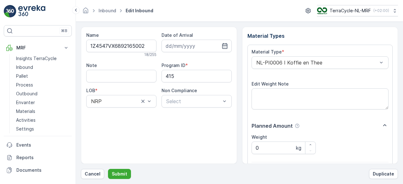
scroll to position [98, 0]
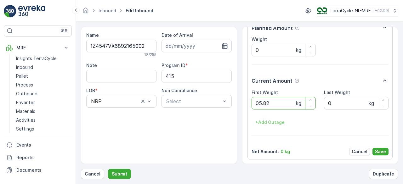
click at [108, 169] on button "Submit" at bounding box center [119, 174] width 23 height 10
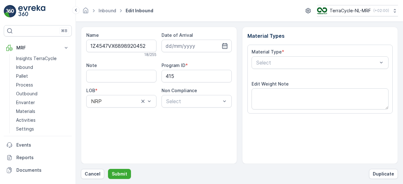
scroll to position [98, 0]
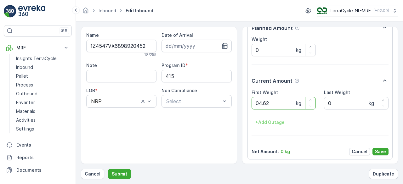
click at [108, 169] on button "Submit" at bounding box center [119, 174] width 23 height 10
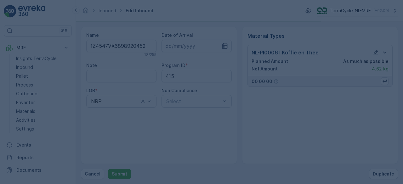
scroll to position [0, 0]
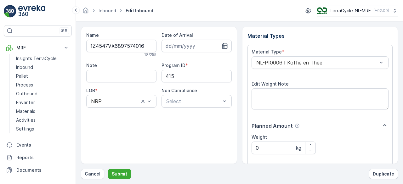
scroll to position [98, 0]
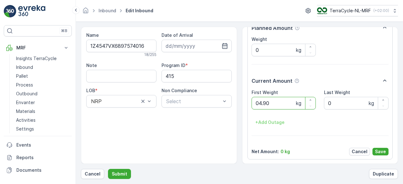
click at [108, 169] on button "Submit" at bounding box center [119, 174] width 23 height 10
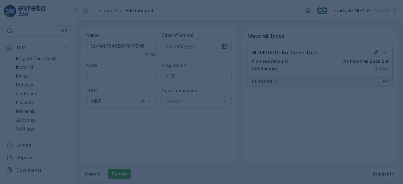
scroll to position [0, 0]
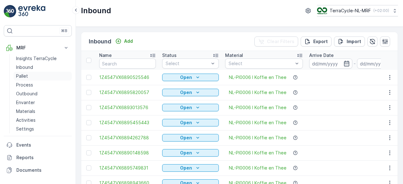
click at [22, 76] on p "Pallet" at bounding box center [22, 76] width 12 height 6
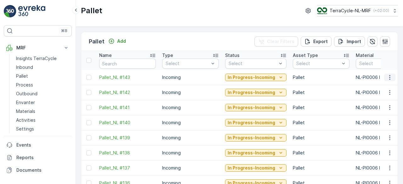
click at [390, 77] on icon "button" at bounding box center [390, 77] width 6 height 6
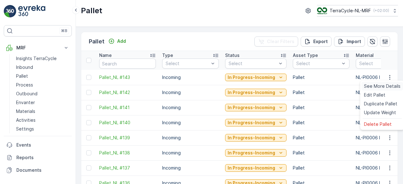
click at [380, 87] on span "See More Details" at bounding box center [382, 86] width 37 height 6
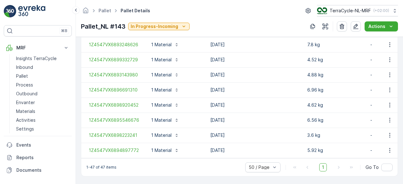
scroll to position [782, 0]
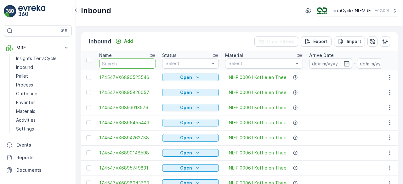
click at [119, 62] on input "text" at bounding box center [127, 64] width 57 height 10
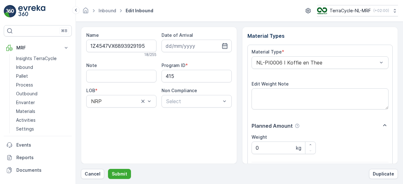
scroll to position [98, 0]
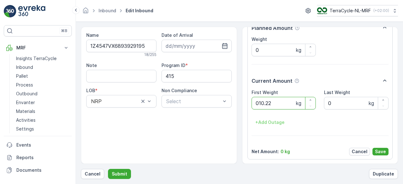
click at [108, 169] on button "Submit" at bounding box center [119, 174] width 23 height 10
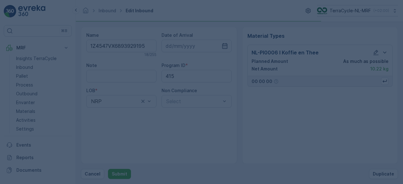
scroll to position [0, 0]
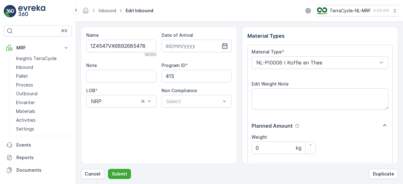
scroll to position [98, 0]
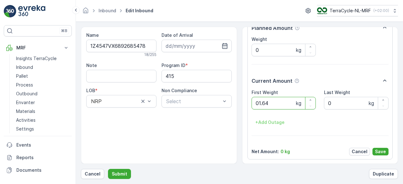
click at [108, 169] on button "Submit" at bounding box center [119, 174] width 23 height 10
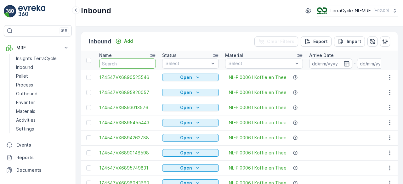
click at [119, 62] on input "text" at bounding box center [127, 64] width 57 height 10
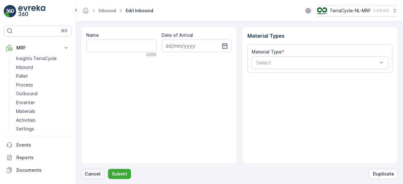
click at [87, 176] on p "Cancel" at bounding box center [93, 174] width 16 height 6
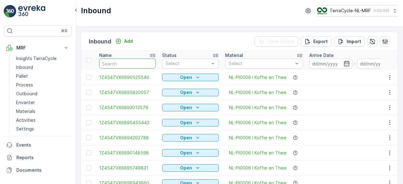
click at [127, 62] on input "text" at bounding box center [127, 64] width 57 height 10
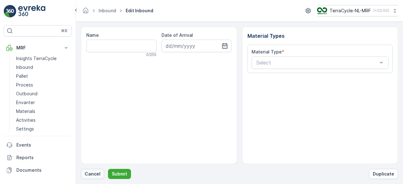
click at [86, 172] on p "Cancel" at bounding box center [93, 174] width 16 height 6
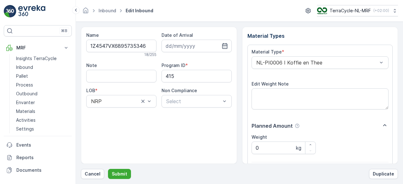
scroll to position [98, 0]
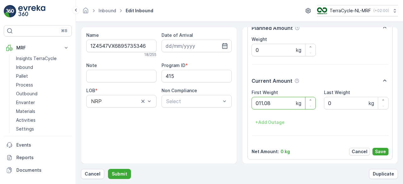
click at [108, 169] on button "Submit" at bounding box center [119, 174] width 23 height 10
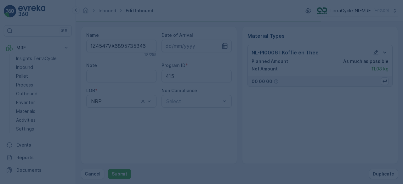
scroll to position [0, 0]
